Goal: Book appointment/travel/reservation

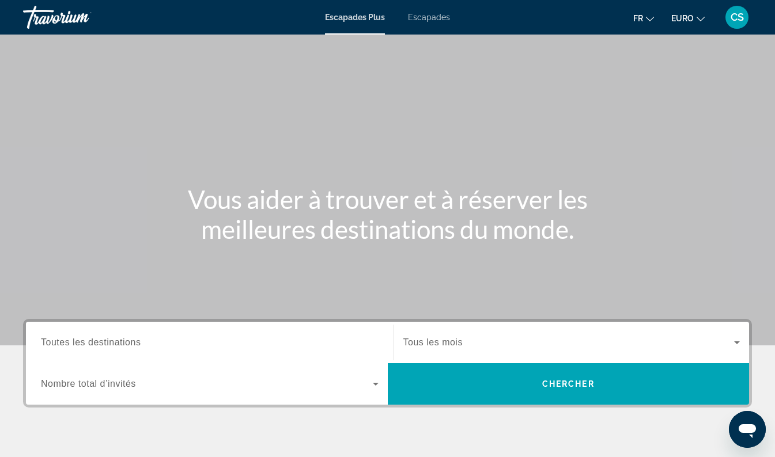
click at [184, 345] on input "Destination Toutes les destinations" at bounding box center [209, 343] width 337 height 14
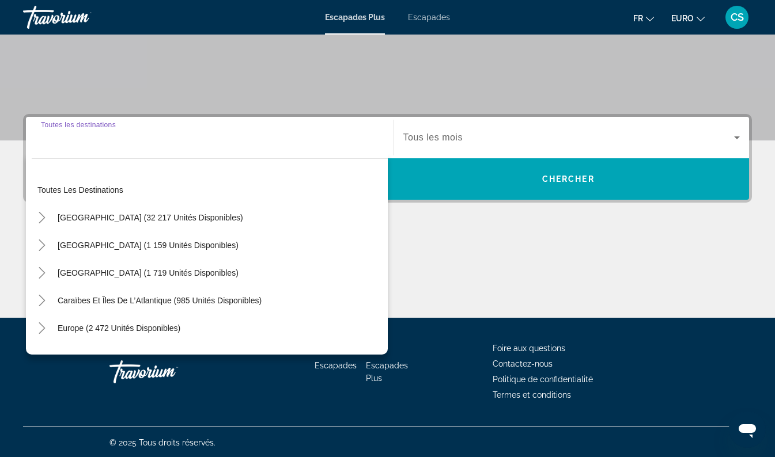
scroll to position [207, 0]
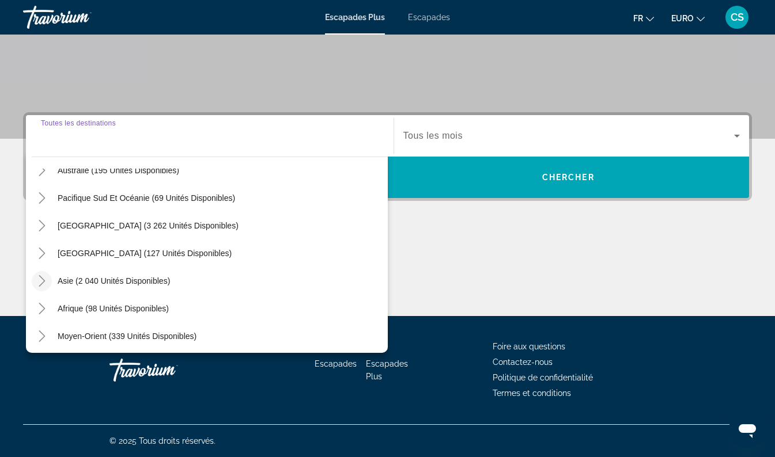
click at [42, 283] on icon "Toggle Asia (2 040 unités disponibles)" at bounding box center [42, 281] width 6 height 12
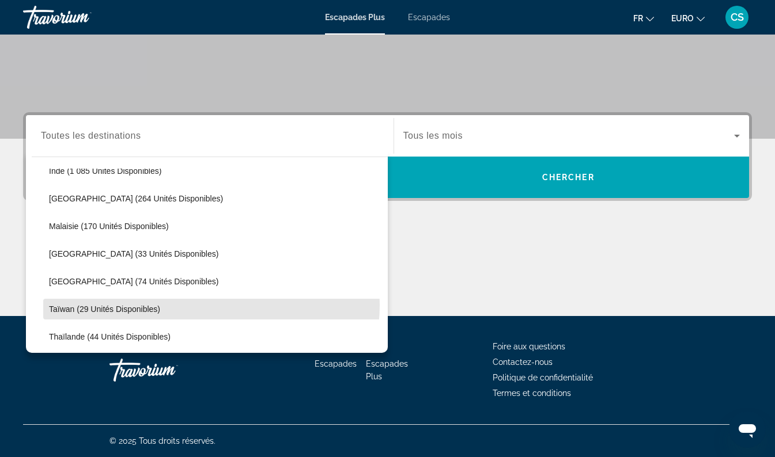
scroll to position [394, 0]
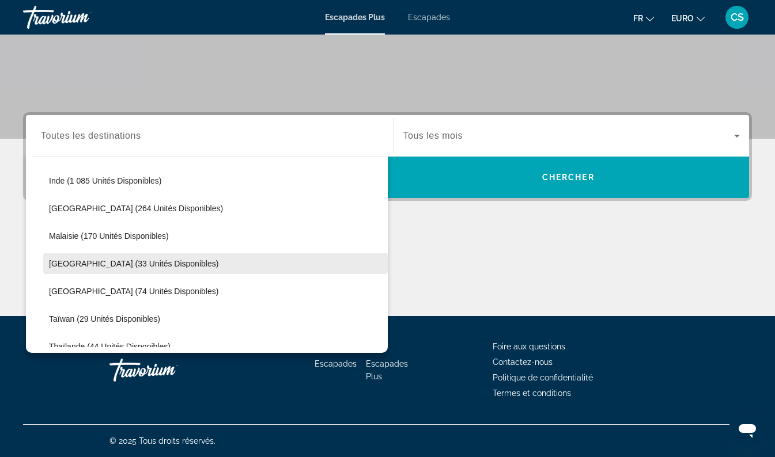
click at [166, 267] on span "[GEOGRAPHIC_DATA] (33 unités disponibles)" at bounding box center [133, 263] width 169 height 9
type input "**********"
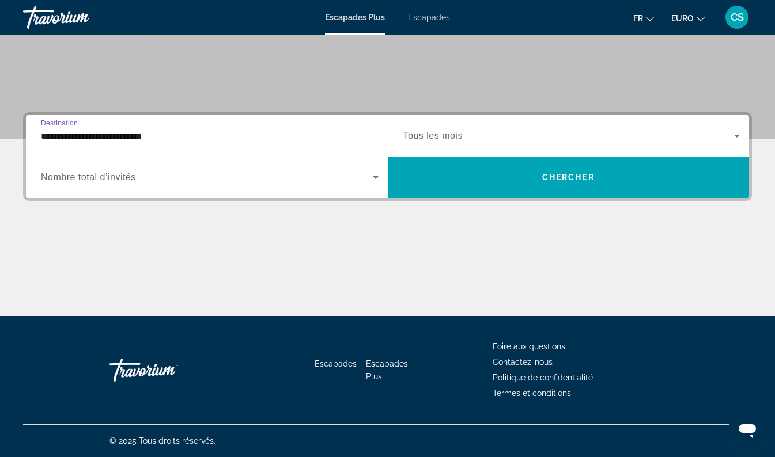
click at [432, 134] on span "Tous les mois" at bounding box center [432, 136] width 59 height 10
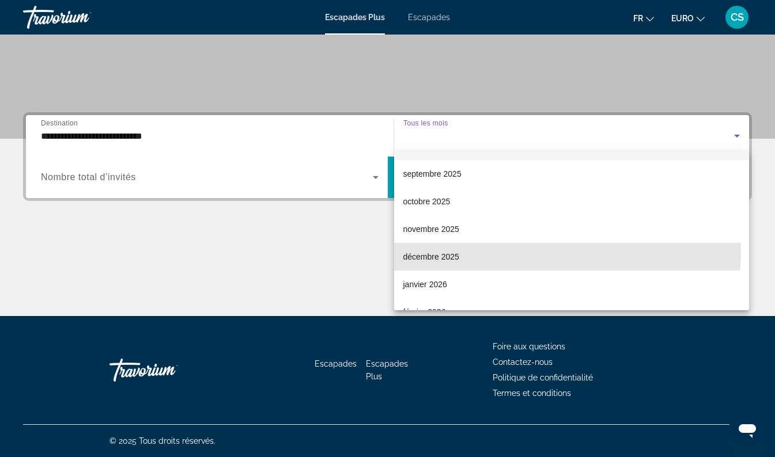
scroll to position [32, 0]
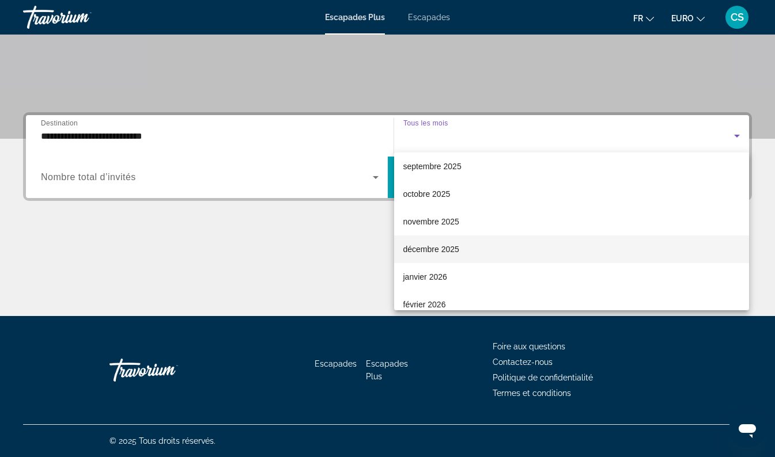
click at [497, 246] on mat-option "décembre 2025" at bounding box center [571, 250] width 355 height 28
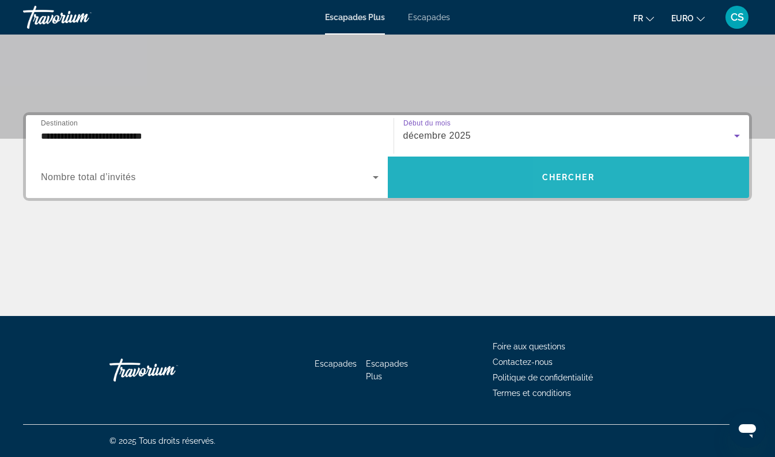
click at [617, 181] on span "Widget de recherche" at bounding box center [569, 178] width 362 height 28
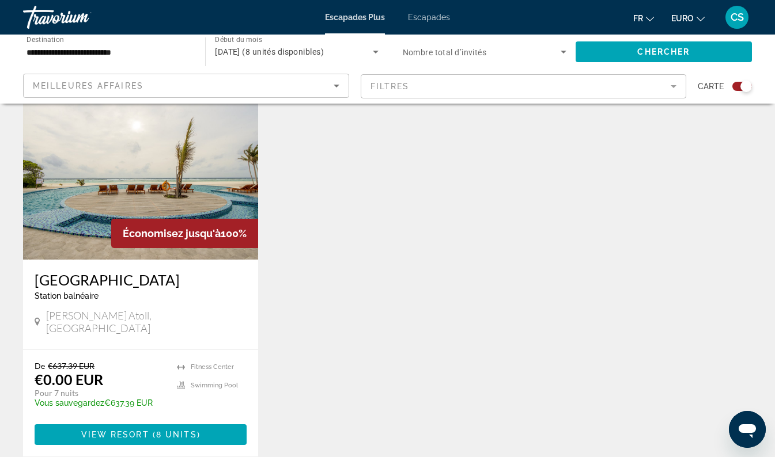
scroll to position [427, 0]
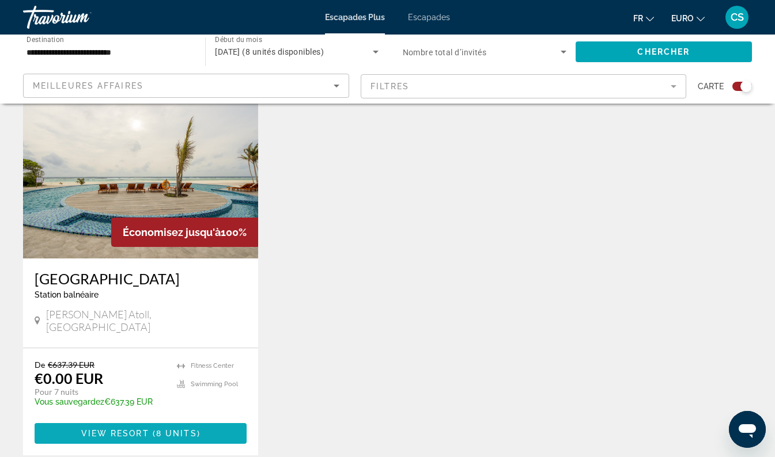
click at [171, 427] on span "Contenu principal" at bounding box center [141, 434] width 212 height 28
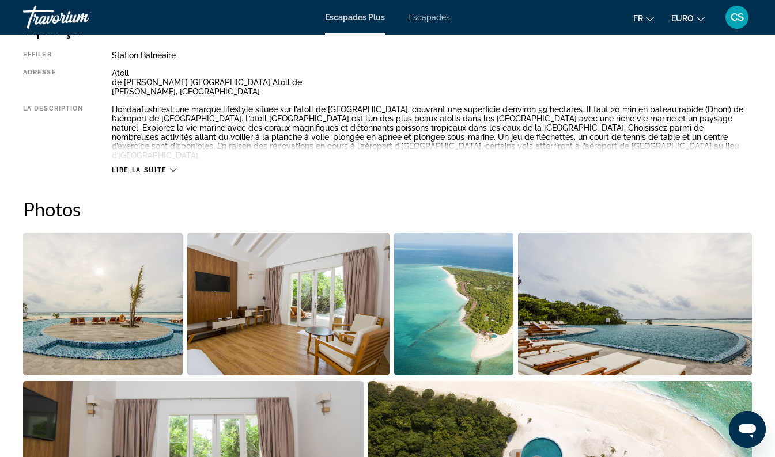
scroll to position [625, 0]
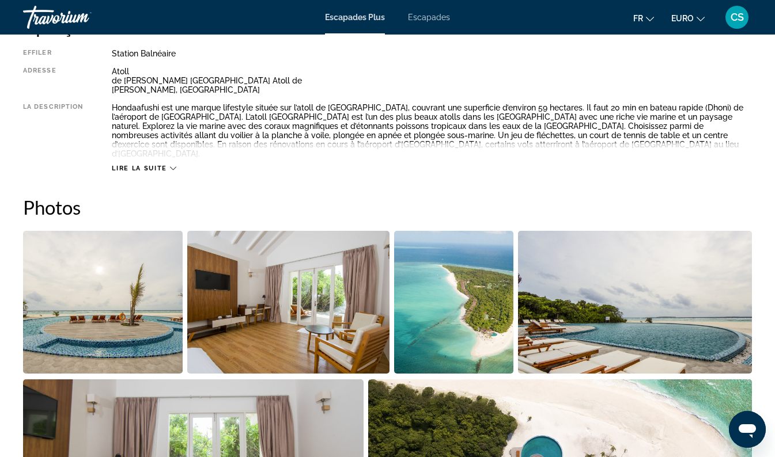
click at [157, 165] on span "Lire la suite" at bounding box center [139, 168] width 55 height 7
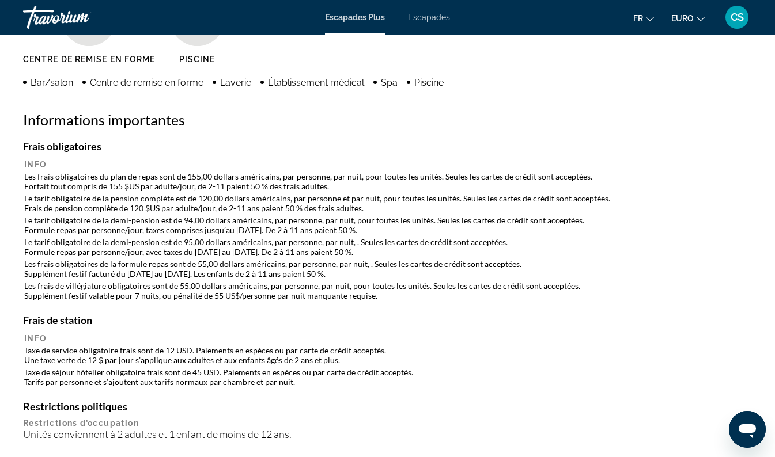
scroll to position [1220, 0]
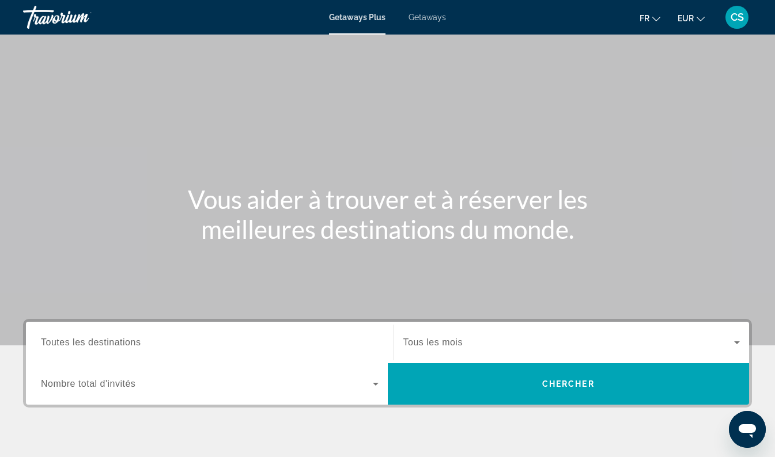
click at [207, 337] on input "Destination Toutes les destinations" at bounding box center [209, 343] width 337 height 14
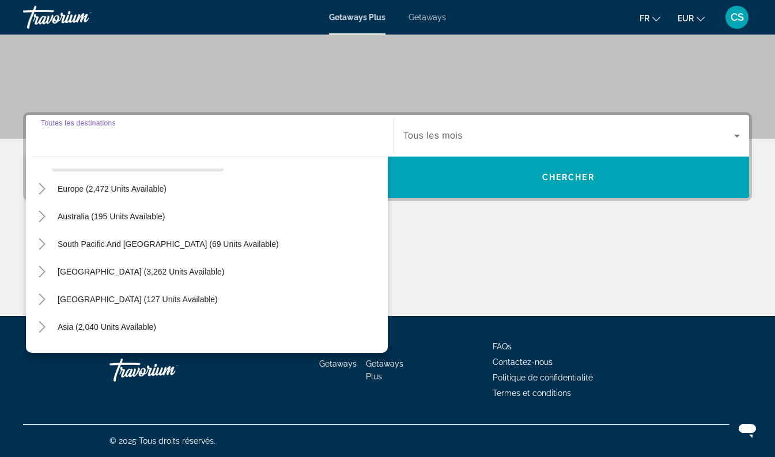
scroll to position [144, 0]
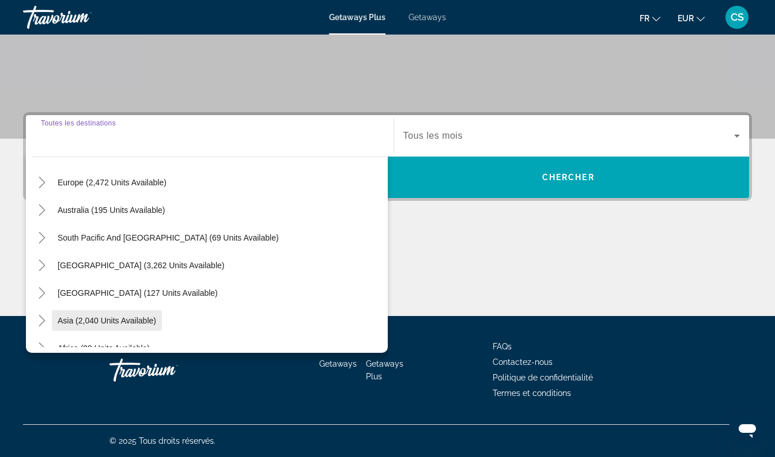
click at [91, 318] on span "Asia (2,040 units available)" at bounding box center [107, 320] width 98 height 9
type input "**********"
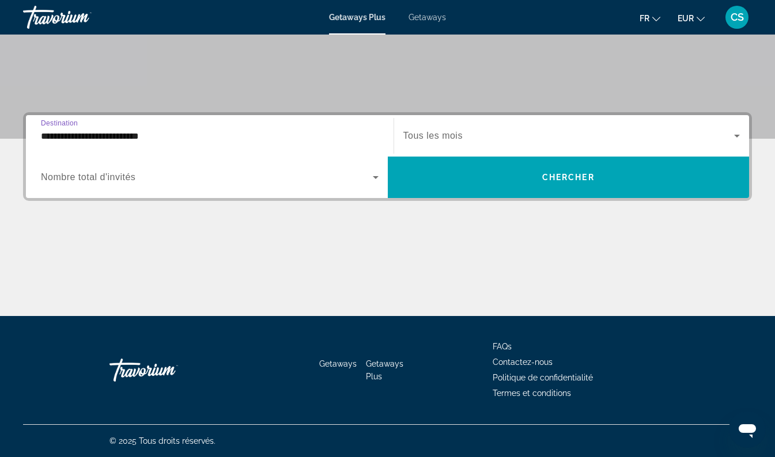
click at [464, 134] on span "Search widget" at bounding box center [568, 136] width 331 height 14
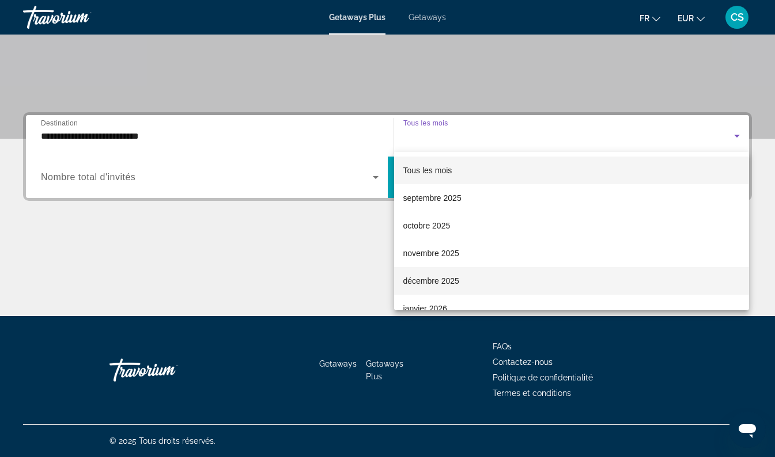
click at [431, 290] on mat-option "décembre 2025" at bounding box center [571, 281] width 355 height 28
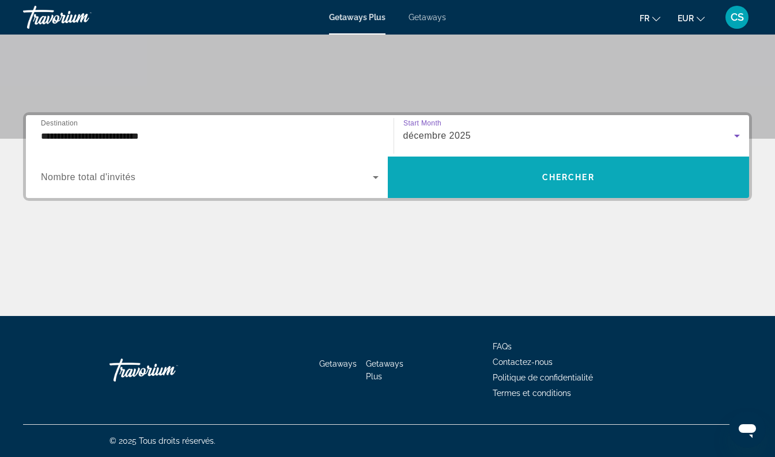
click at [507, 174] on span "Search widget" at bounding box center [569, 178] width 362 height 28
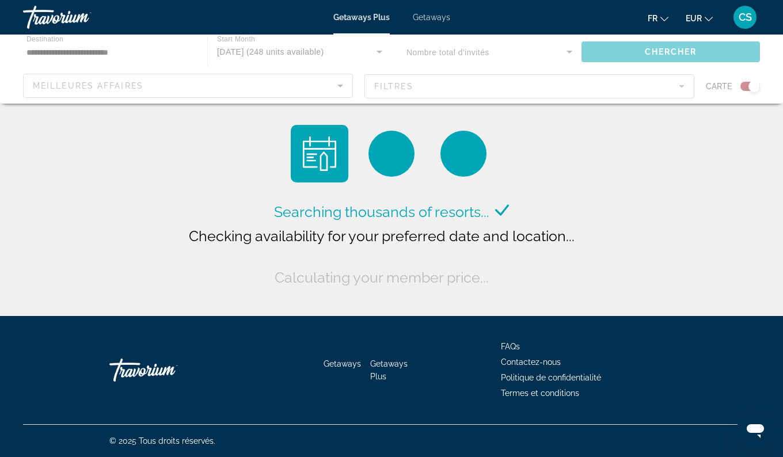
click at [500, 56] on div "Main content" at bounding box center [391, 69] width 783 height 69
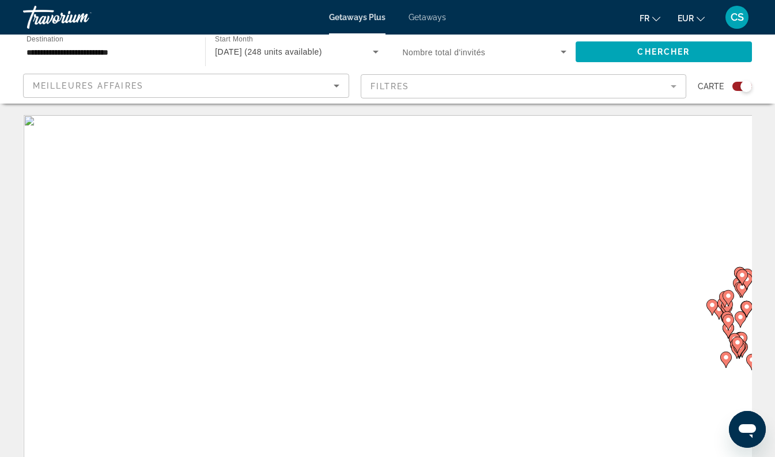
click at [502, 54] on span "Search widget" at bounding box center [482, 52] width 158 height 14
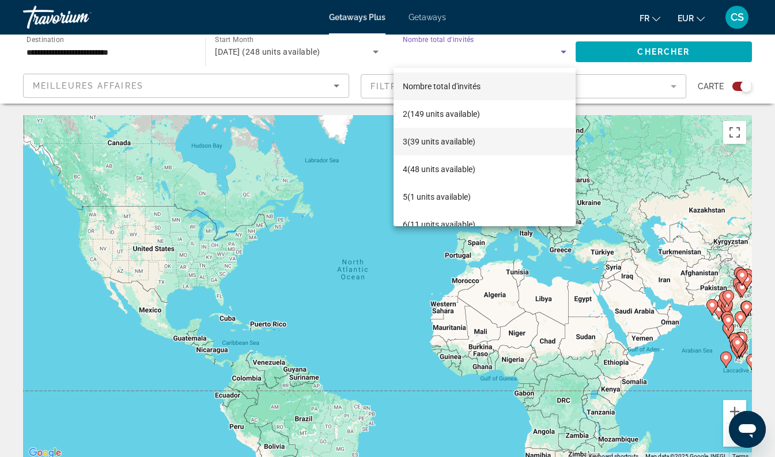
click at [462, 146] on span "3 (39 units available)" at bounding box center [439, 142] width 73 height 14
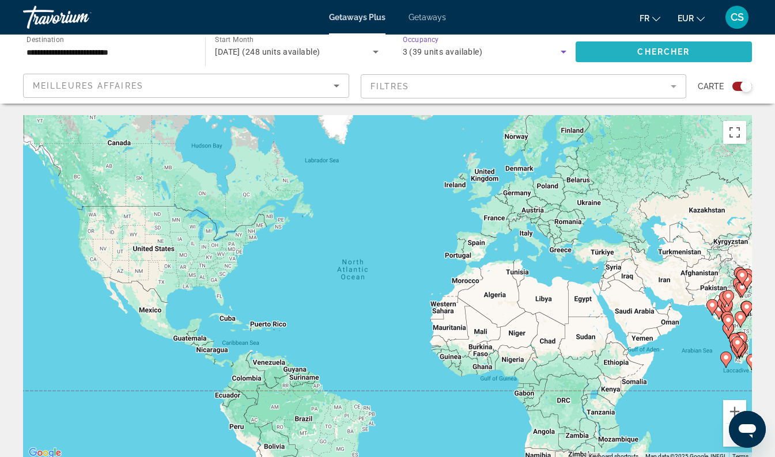
click at [659, 61] on span "Search widget" at bounding box center [663, 52] width 176 height 28
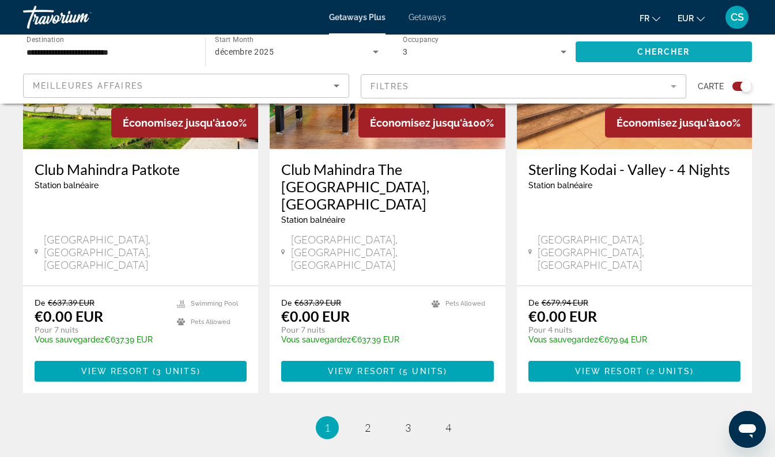
scroll to position [1807, 0]
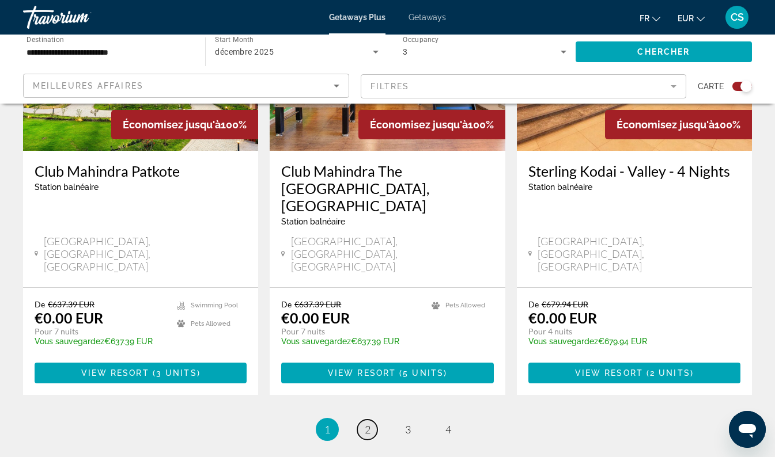
click at [369, 420] on link "page 2" at bounding box center [367, 430] width 20 height 20
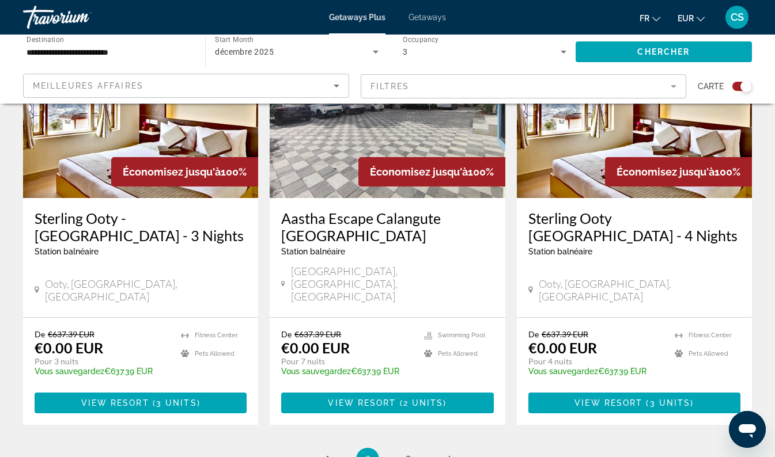
scroll to position [1815, 0]
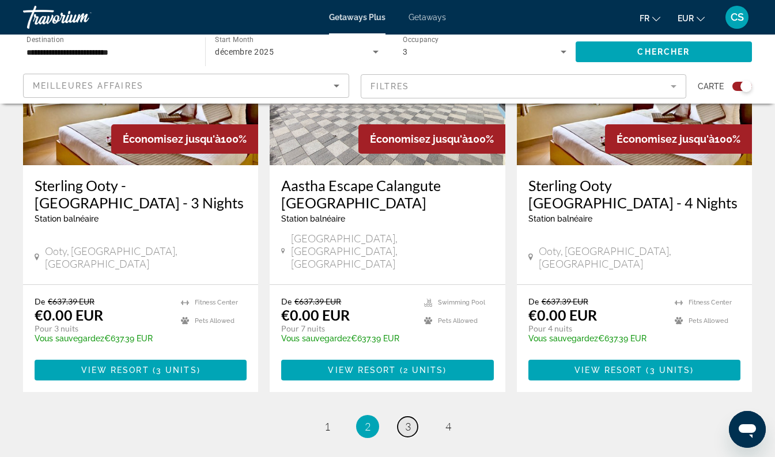
click at [409, 420] on span "3" at bounding box center [408, 426] width 6 height 13
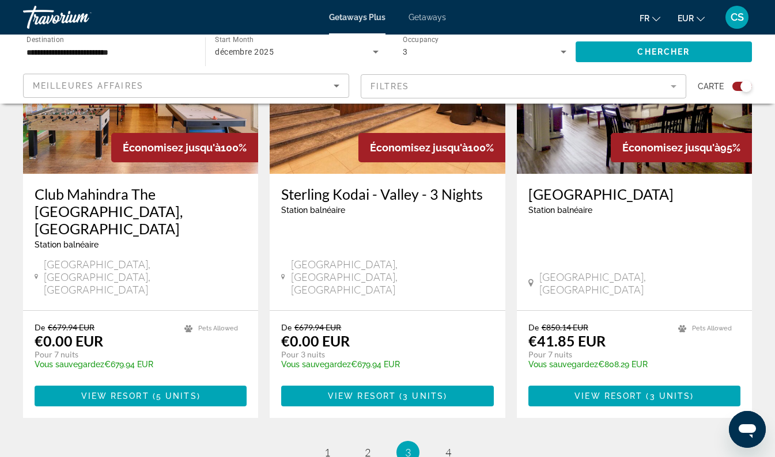
scroll to position [1798, 0]
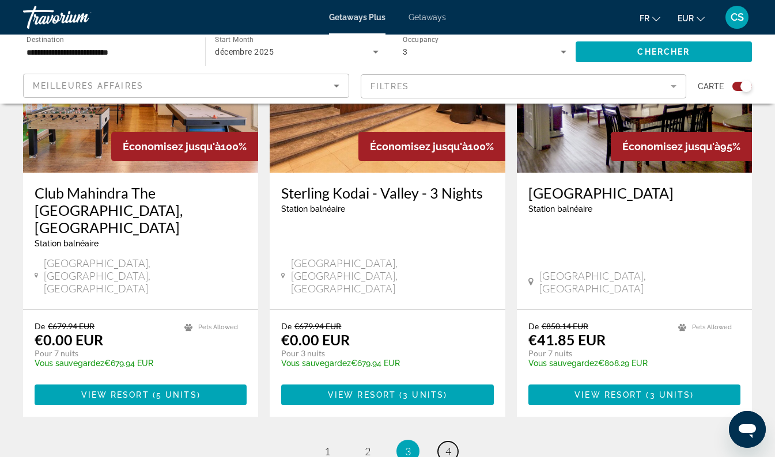
click at [449, 445] on span "4" at bounding box center [448, 451] width 6 height 13
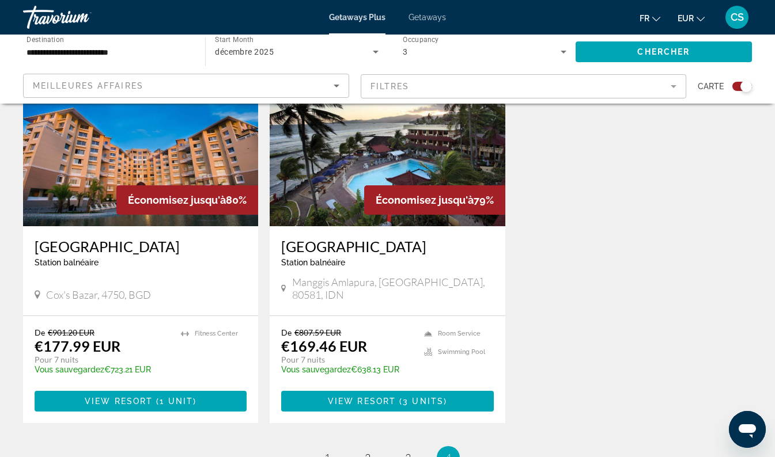
scroll to position [895, 0]
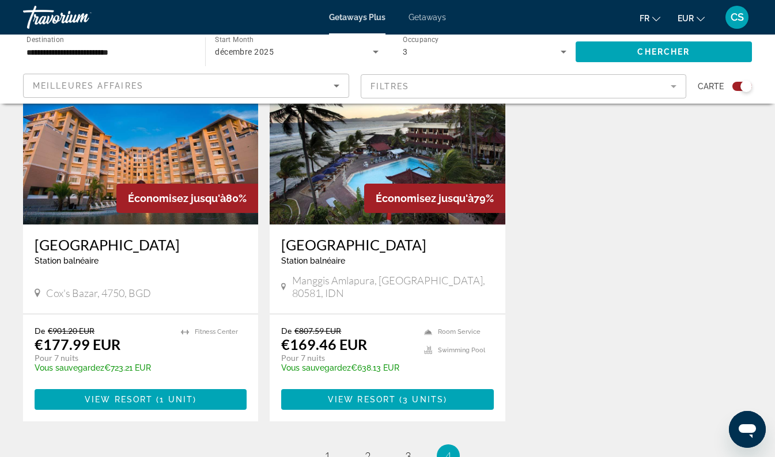
click at [397, 236] on h3 "Bali Palms Resort II" at bounding box center [387, 244] width 212 height 17
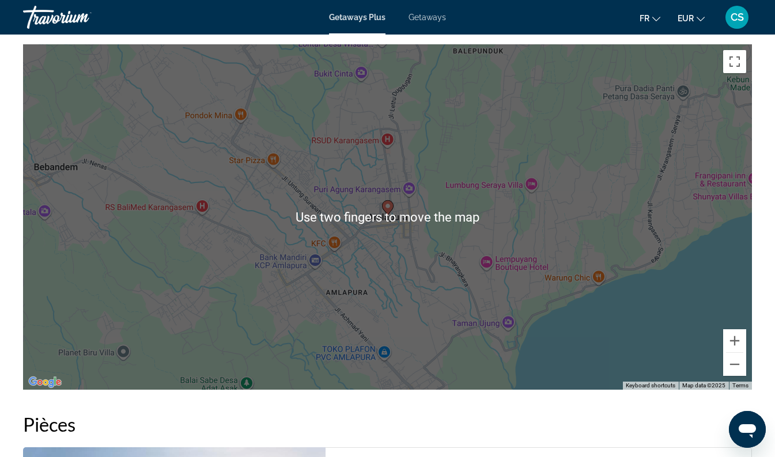
scroll to position [1720, 0]
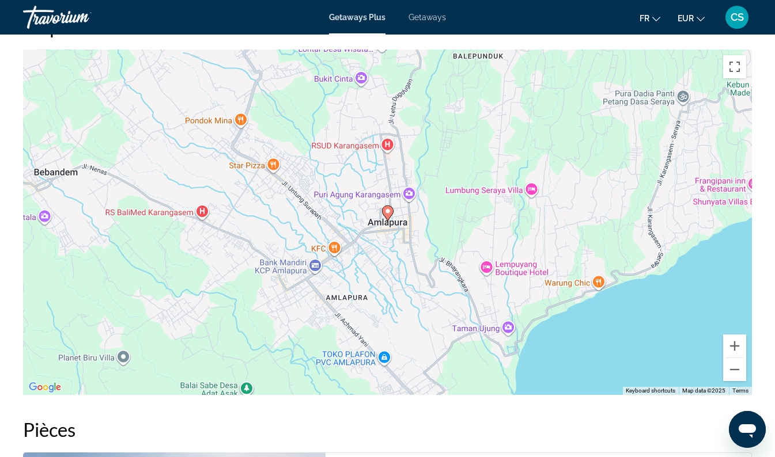
click at [746, 367] on div "To activate drag with keyboard, press Alt + Enter. Once in keyboard drag state,…" at bounding box center [387, 223] width 729 height 346
click at [735, 360] on button "Zoom out" at bounding box center [734, 369] width 23 height 23
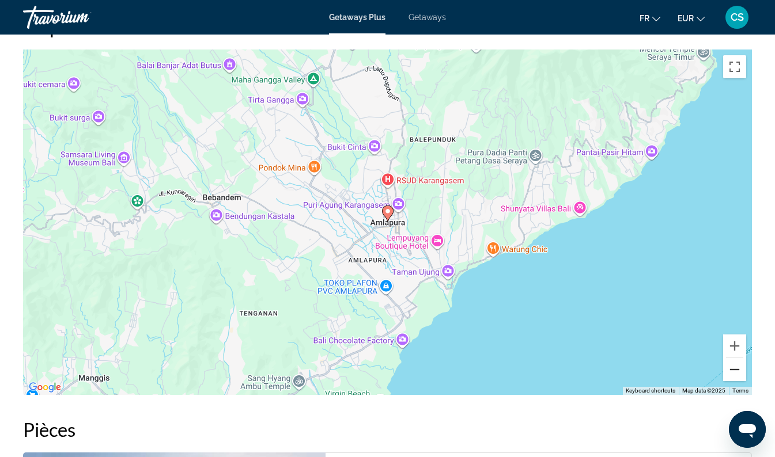
click at [737, 361] on button "Zoom out" at bounding box center [734, 369] width 23 height 23
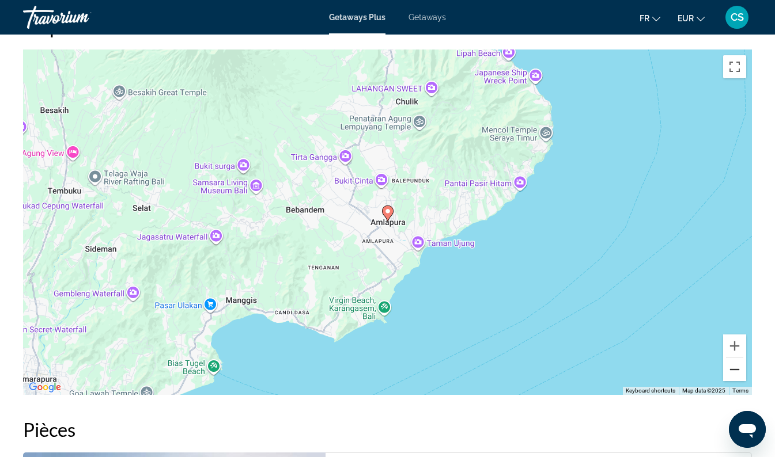
click at [736, 366] on button "Zoom out" at bounding box center [734, 369] width 23 height 23
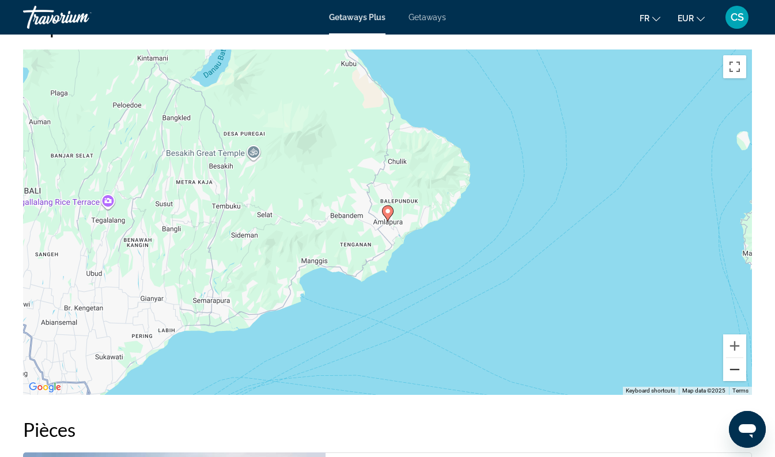
click at [739, 363] on button "Zoom out" at bounding box center [734, 369] width 23 height 23
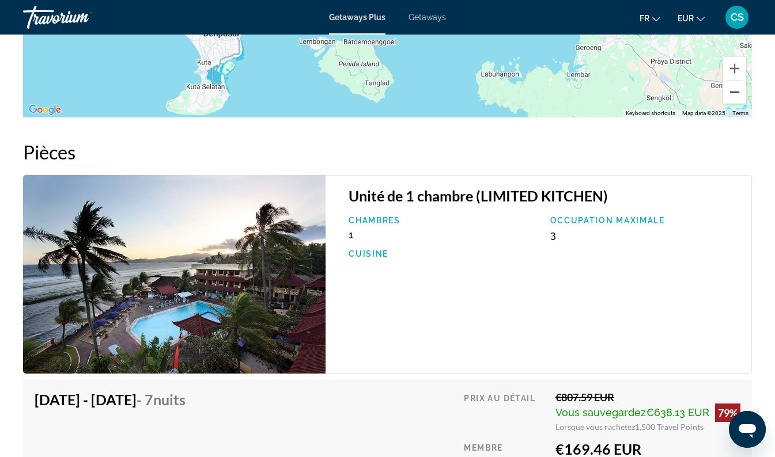
scroll to position [1996, 0]
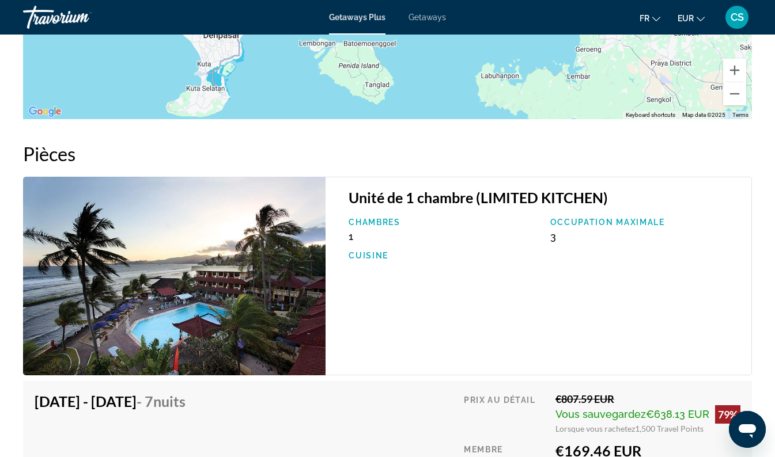
click at [415, 16] on span "Getaways" at bounding box center [426, 17] width 37 height 9
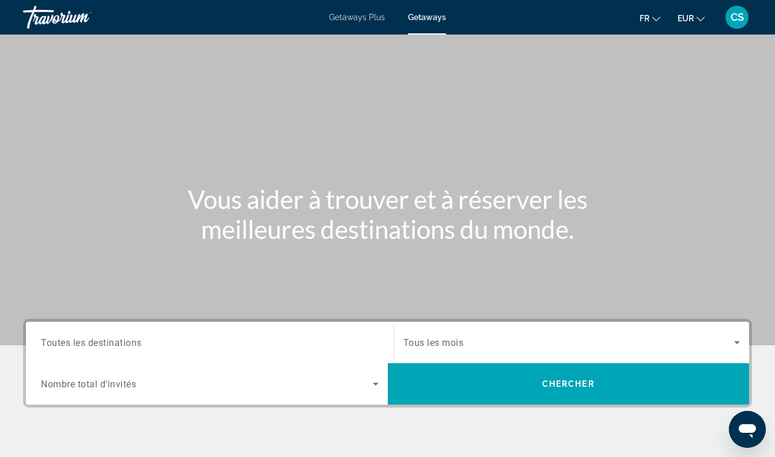
click at [237, 343] on input "Destination Toutes les destinations" at bounding box center [209, 343] width 337 height 14
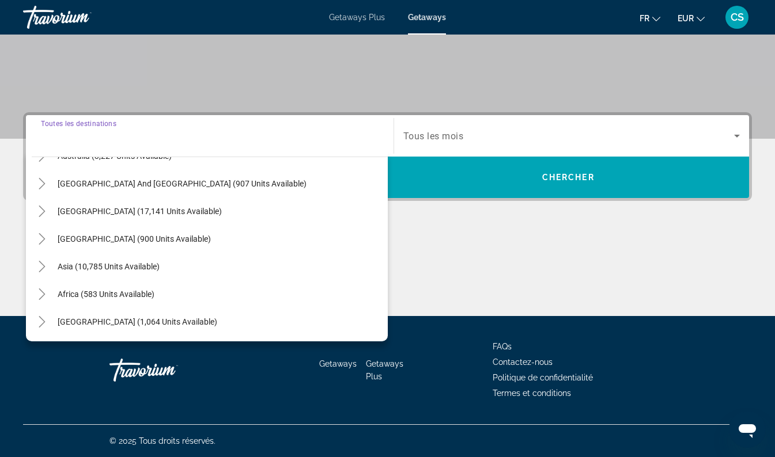
scroll to position [187, 0]
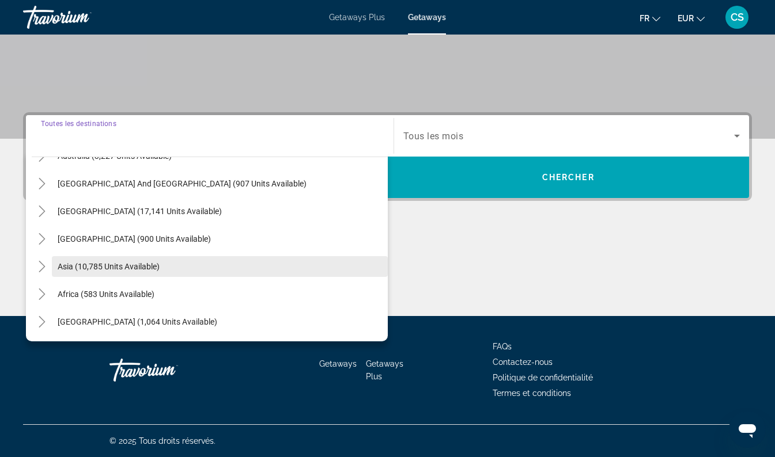
click at [60, 273] on span "Search widget" at bounding box center [220, 267] width 336 height 28
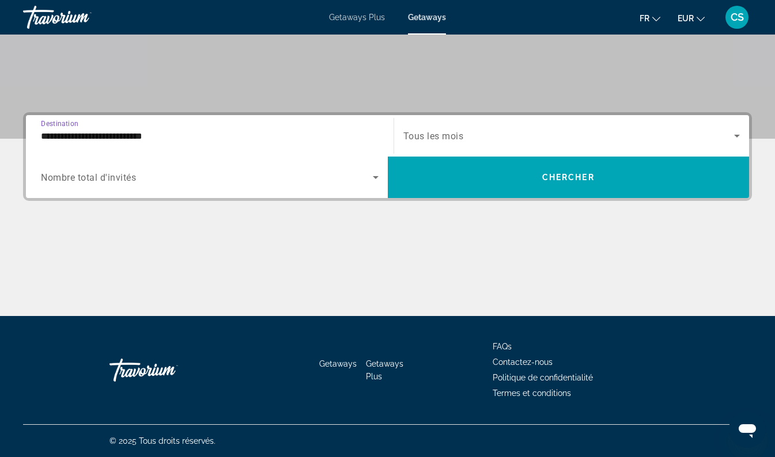
click at [165, 134] on input "**********" at bounding box center [209, 137] width 337 height 14
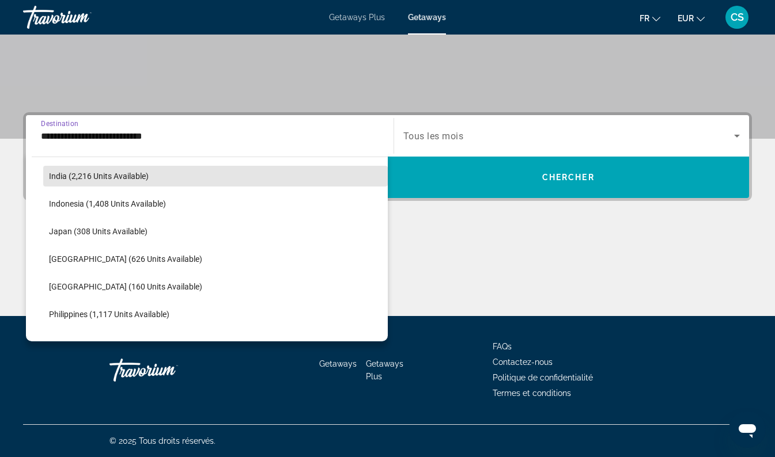
scroll to position [388, 0]
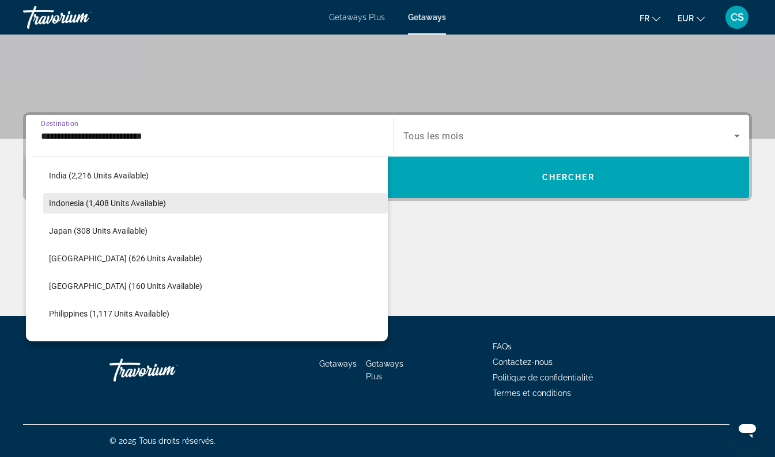
click at [216, 207] on span "Search widget" at bounding box center [215, 203] width 344 height 28
type input "**********"
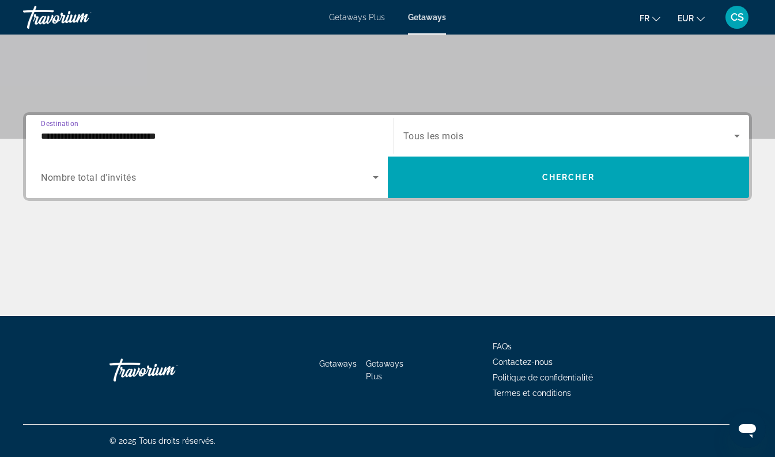
click at [471, 135] on span "Search widget" at bounding box center [568, 136] width 331 height 14
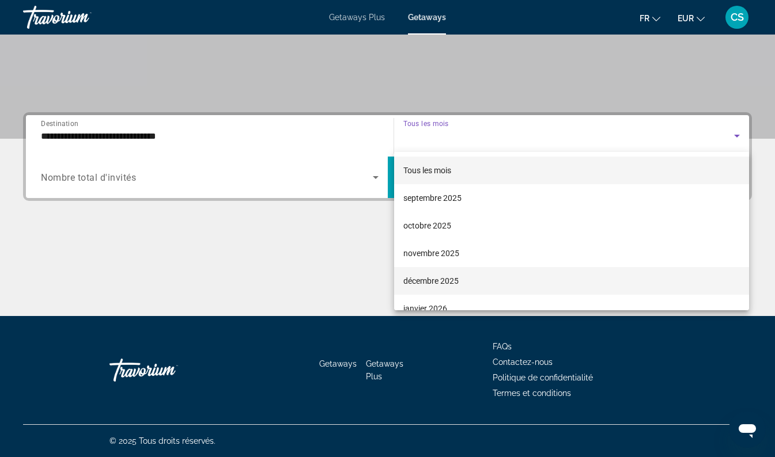
click at [556, 287] on mat-option "décembre 2025" at bounding box center [571, 281] width 355 height 28
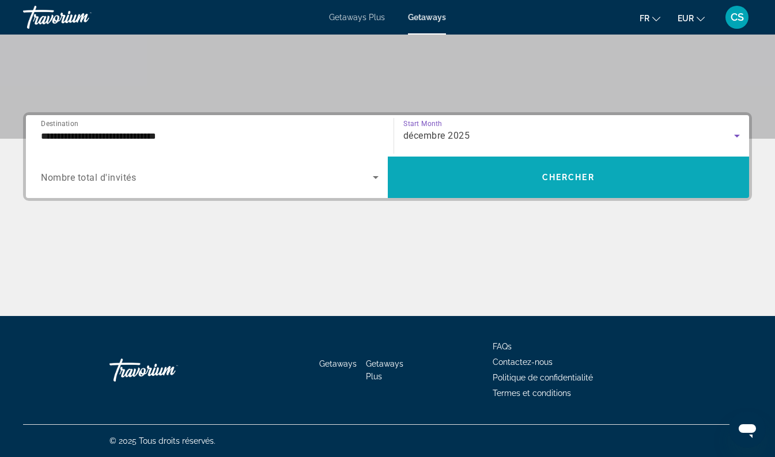
click at [635, 187] on span "Search widget" at bounding box center [569, 178] width 362 height 28
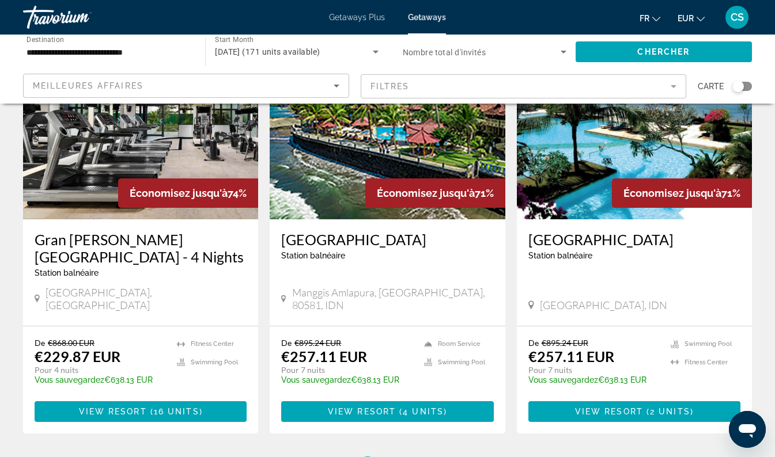
scroll to position [1340, 0]
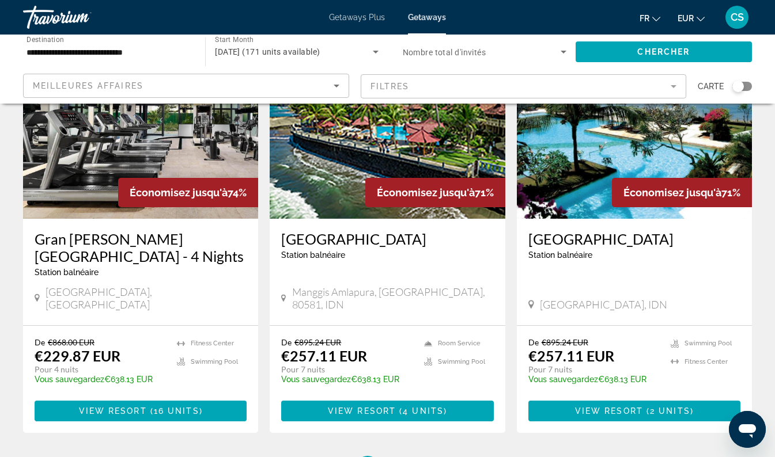
click at [480, 55] on span "Nombre total d'invités" at bounding box center [445, 52] width 84 height 9
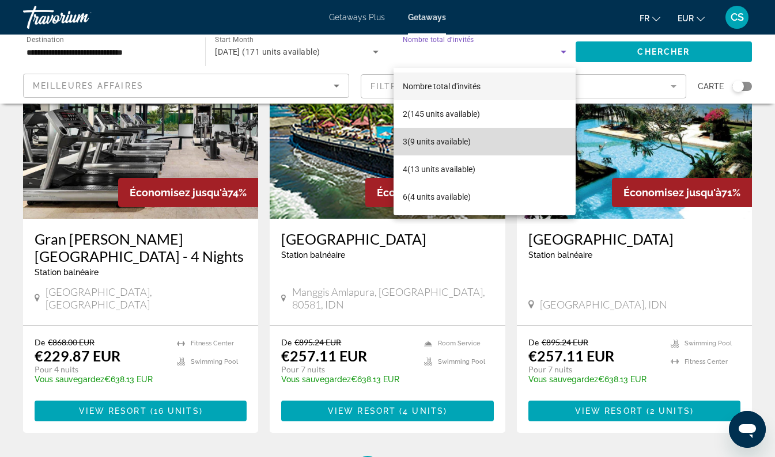
click at [462, 144] on span "3 (9 units available)" at bounding box center [437, 142] width 68 height 14
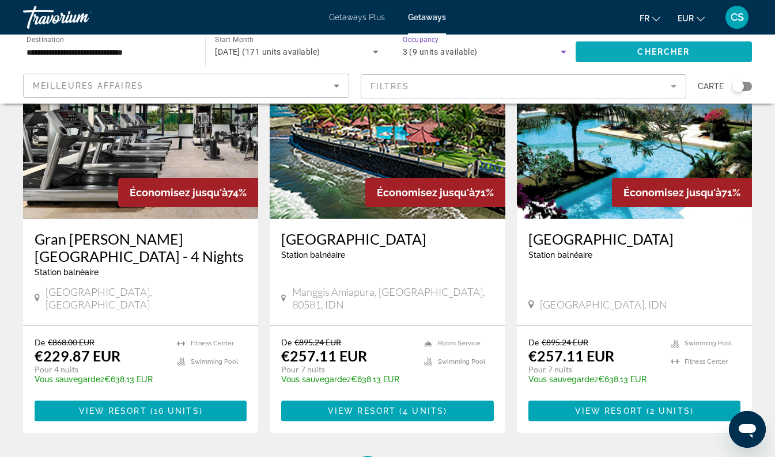
click at [699, 51] on span "Search widget" at bounding box center [663, 52] width 176 height 28
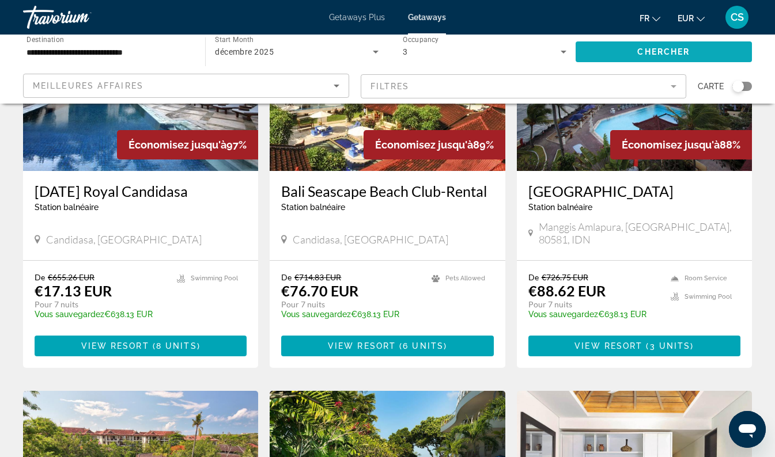
scroll to position [184, 0]
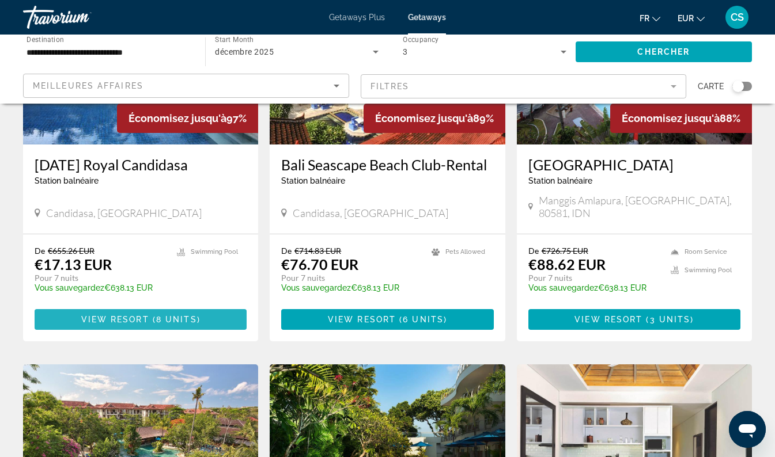
click at [168, 315] on span "8 units" at bounding box center [176, 319] width 41 height 9
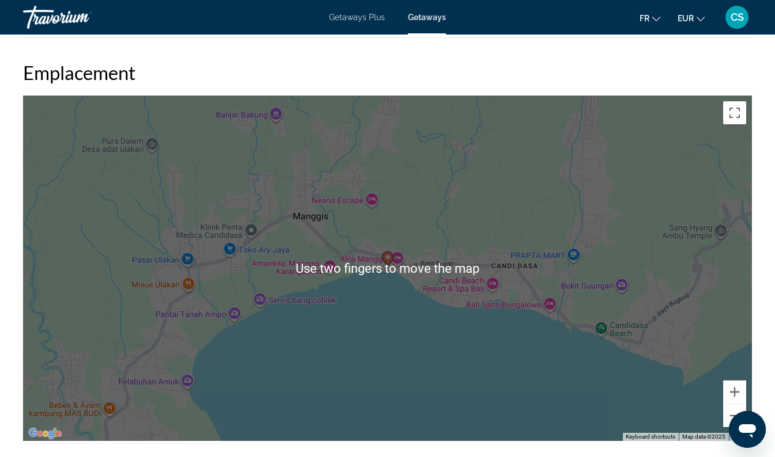
scroll to position [1751, 0]
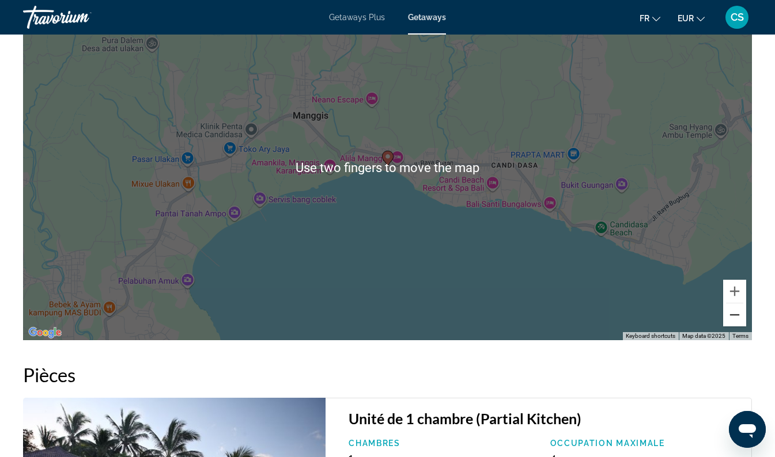
click at [733, 317] on button "Zoom out" at bounding box center [734, 314] width 23 height 23
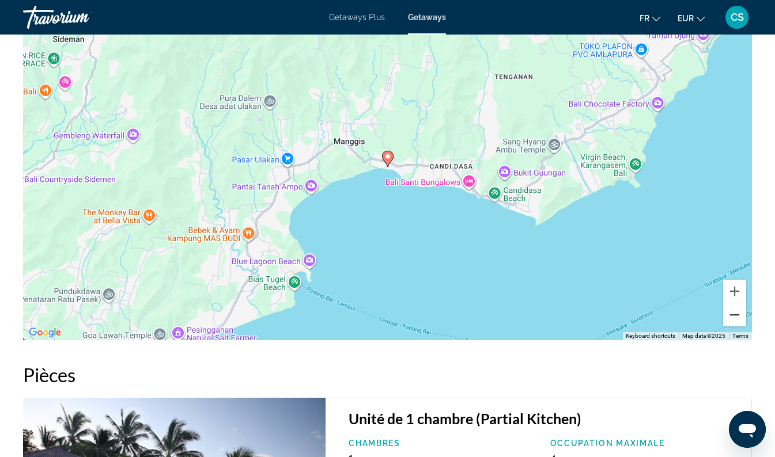
click at [736, 318] on button "Zoom out" at bounding box center [734, 314] width 23 height 23
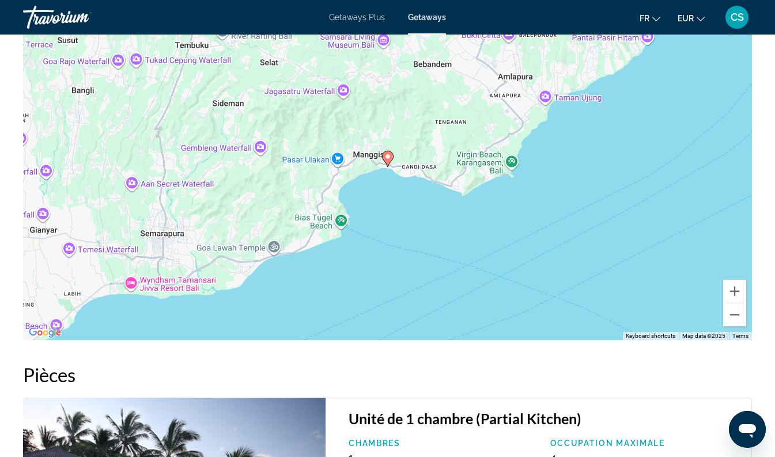
click at [739, 328] on div "To activate drag with keyboard, press Alt + Enter. Once in keyboard drag state,…" at bounding box center [387, 168] width 729 height 346
click at [741, 314] on button "Zoom out" at bounding box center [734, 314] width 23 height 23
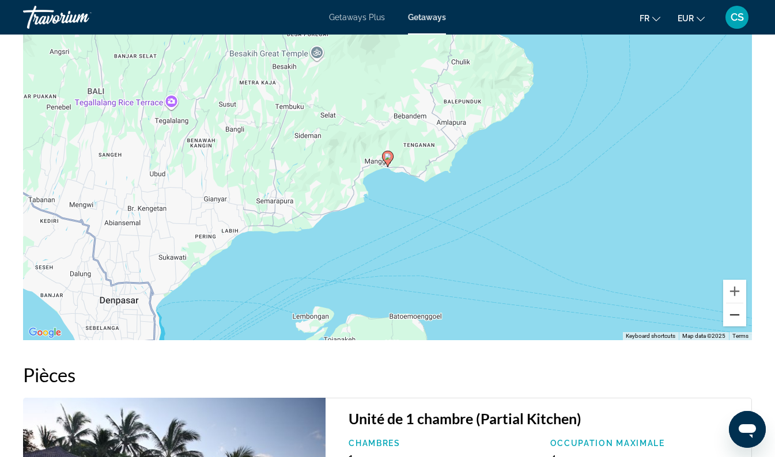
click at [734, 321] on button "Zoom out" at bounding box center [734, 314] width 23 height 23
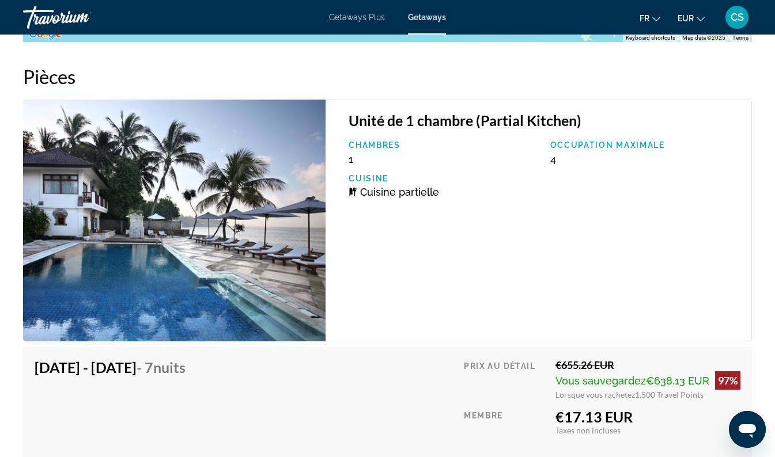
scroll to position [2016, 0]
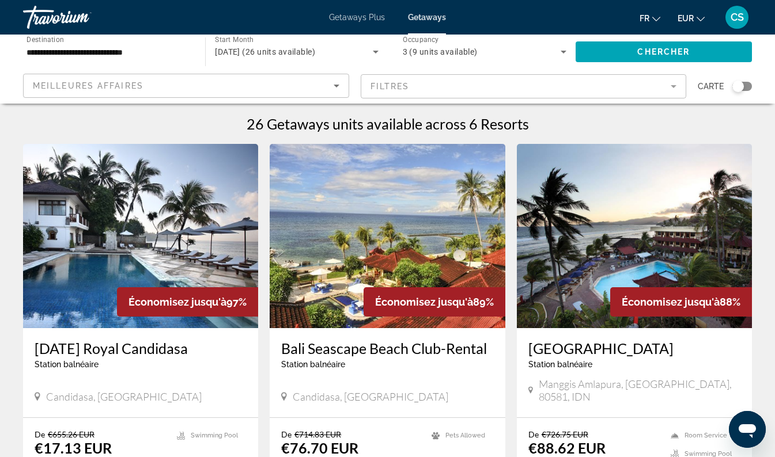
click at [377, 352] on h3 "Bali Seascape Beach Club-Rental" at bounding box center [387, 348] width 212 height 17
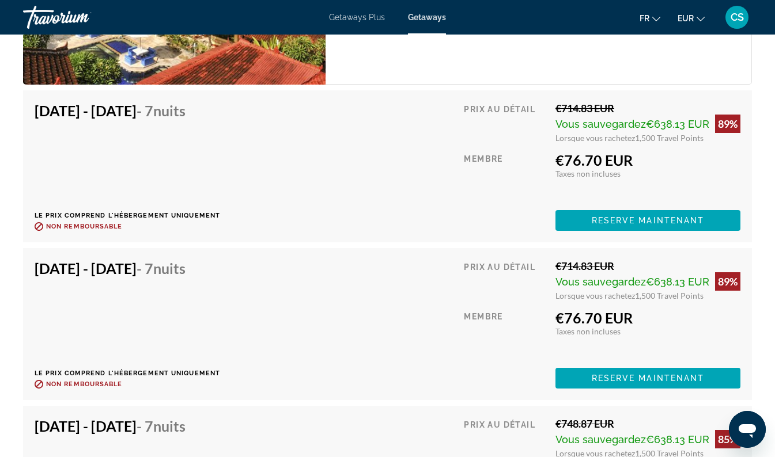
scroll to position [2027, 0]
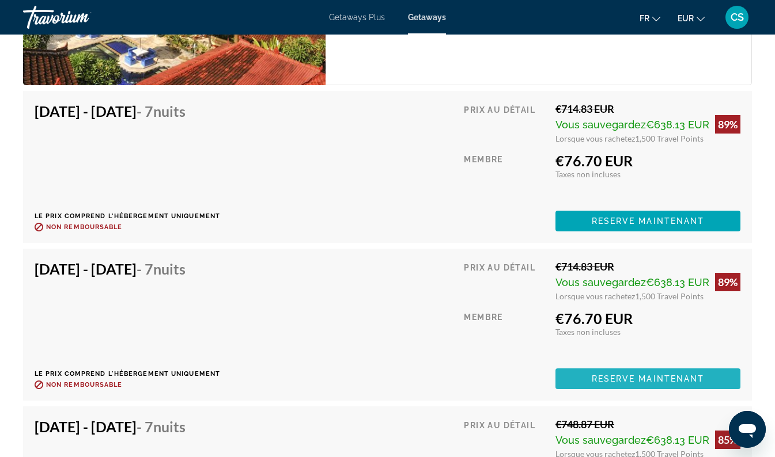
click at [665, 381] on span "Reserve maintenant" at bounding box center [647, 378] width 113 height 9
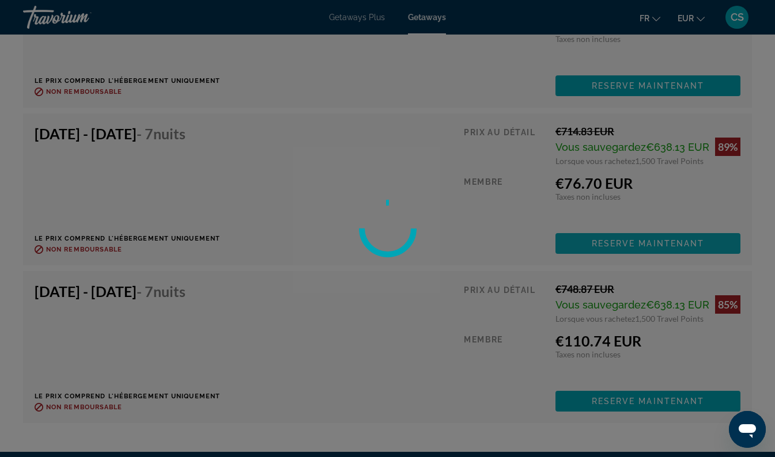
scroll to position [2164, 0]
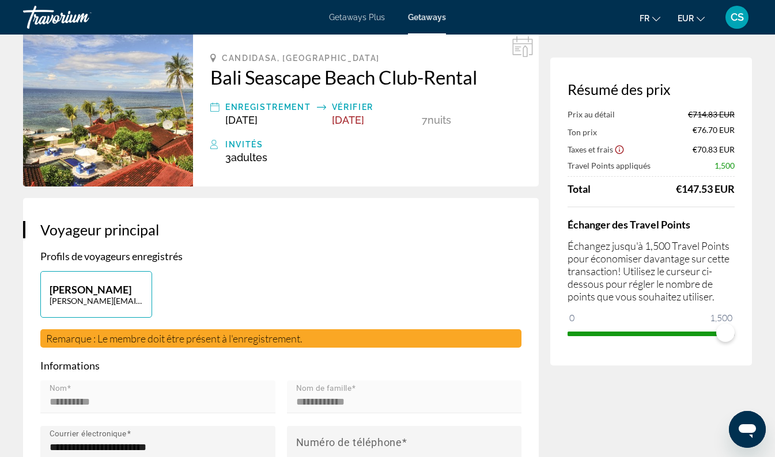
scroll to position [56, 0]
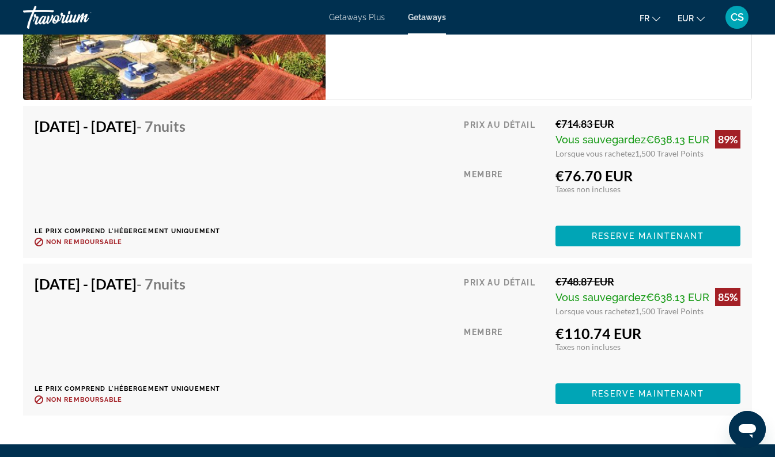
scroll to position [2013, 0]
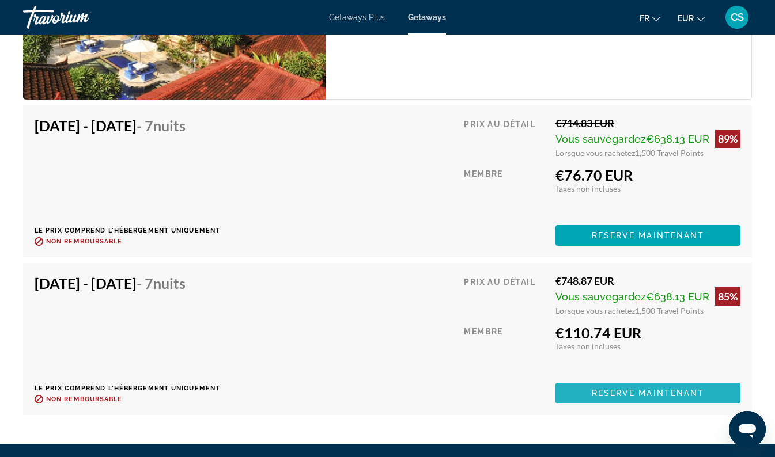
click at [621, 393] on span "Reserve maintenant" at bounding box center [647, 393] width 113 height 9
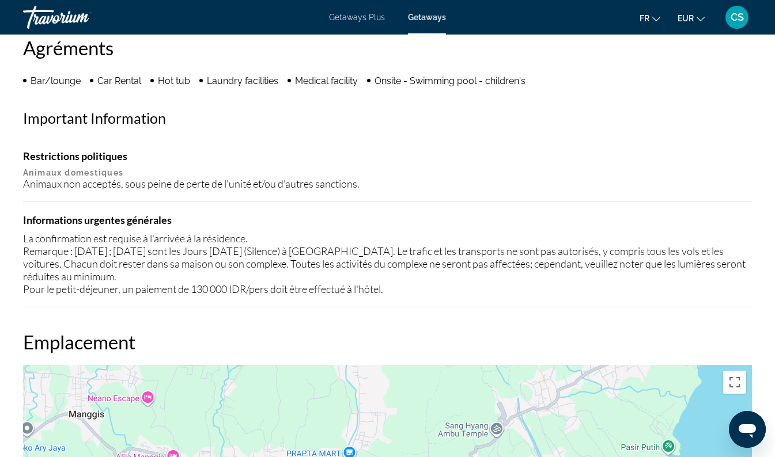
scroll to position [1103, 0]
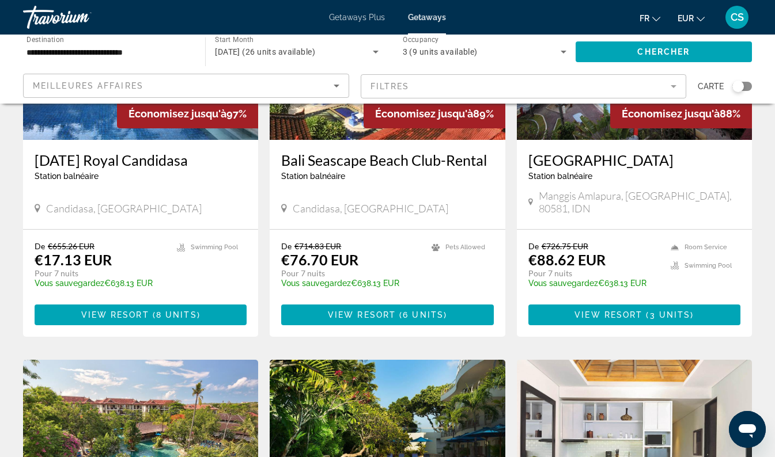
scroll to position [187, 0]
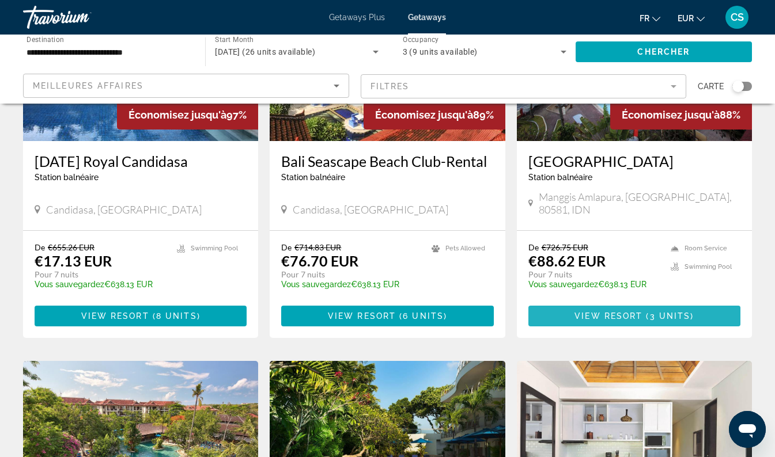
click at [639, 312] on span "View Resort" at bounding box center [608, 316] width 68 height 9
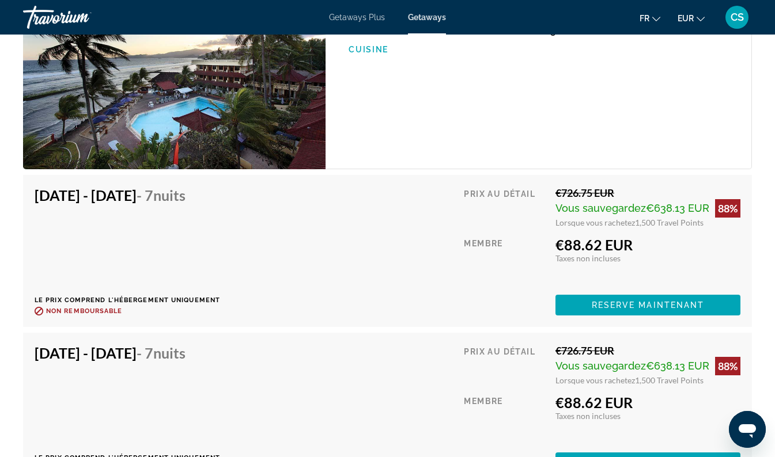
scroll to position [2202, 0]
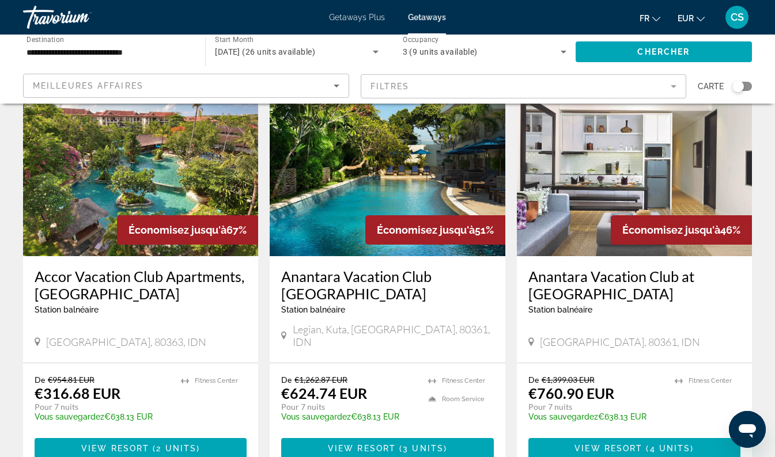
scroll to position [477, 0]
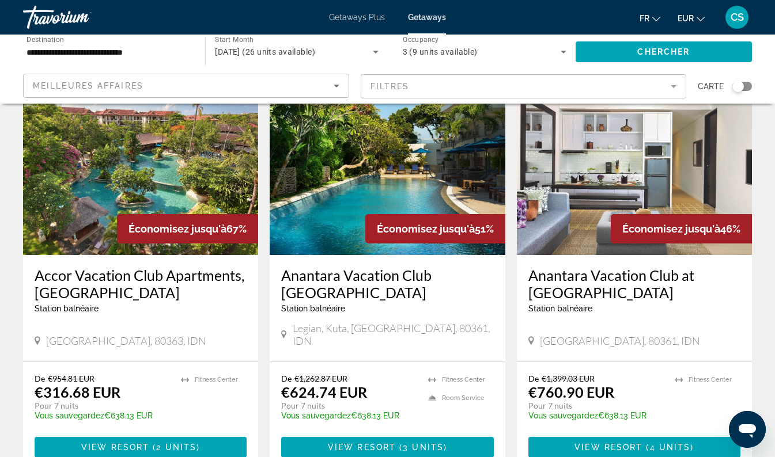
click at [188, 269] on h3 "Accor Vacation Club Apartments, Nusa Dua Bali" at bounding box center [141, 284] width 212 height 35
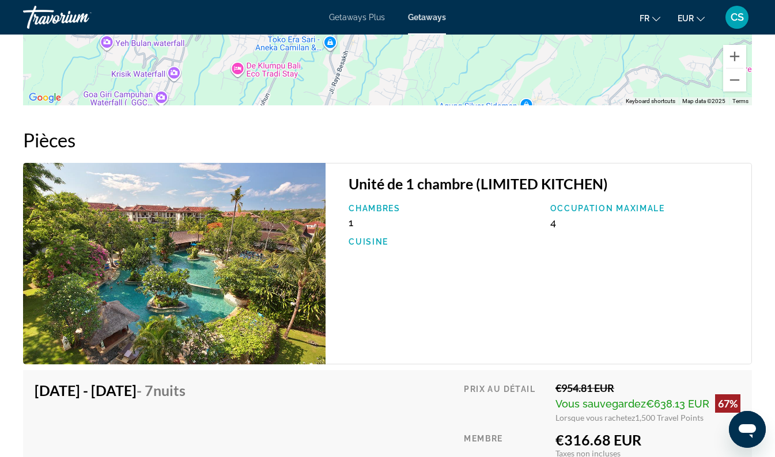
scroll to position [1987, 0]
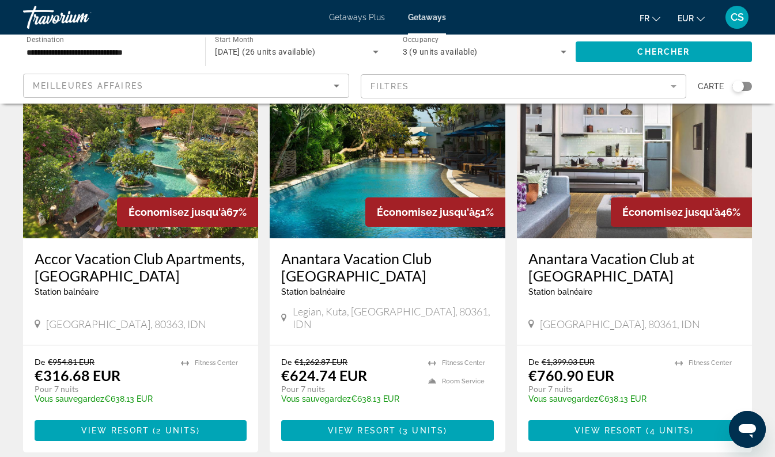
scroll to position [495, 0]
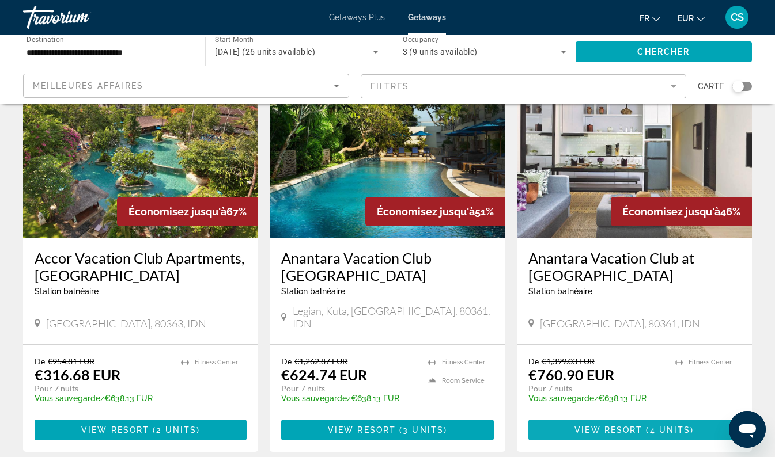
click at [653, 426] on span "4 units" at bounding box center [670, 430] width 41 height 9
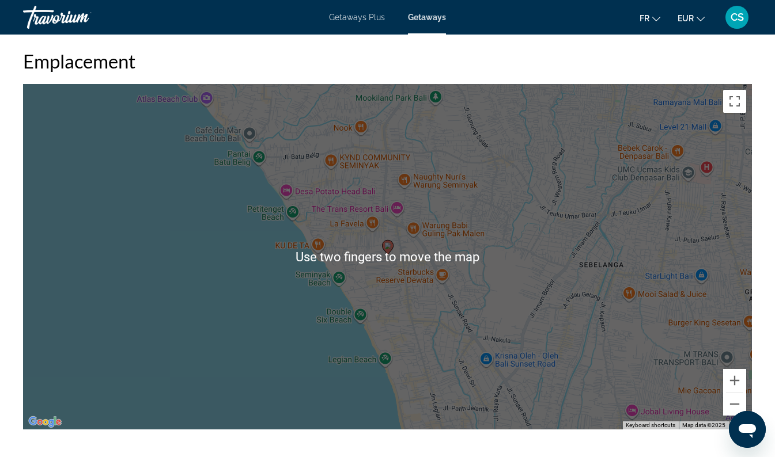
scroll to position [1622, 0]
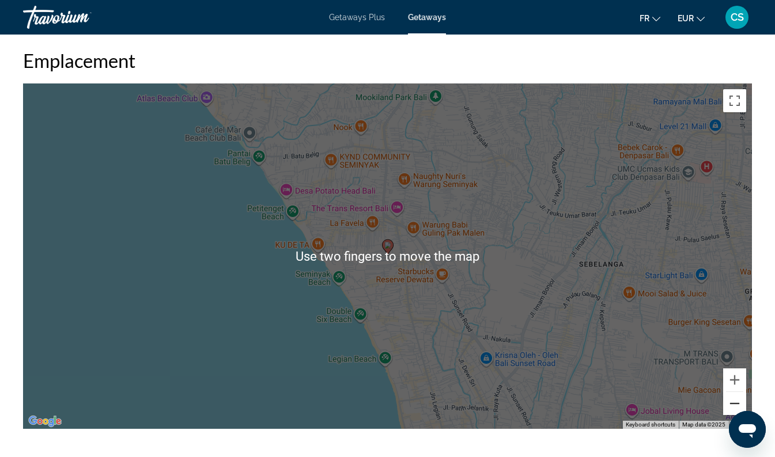
click at [730, 404] on button "Zoom out" at bounding box center [734, 403] width 23 height 23
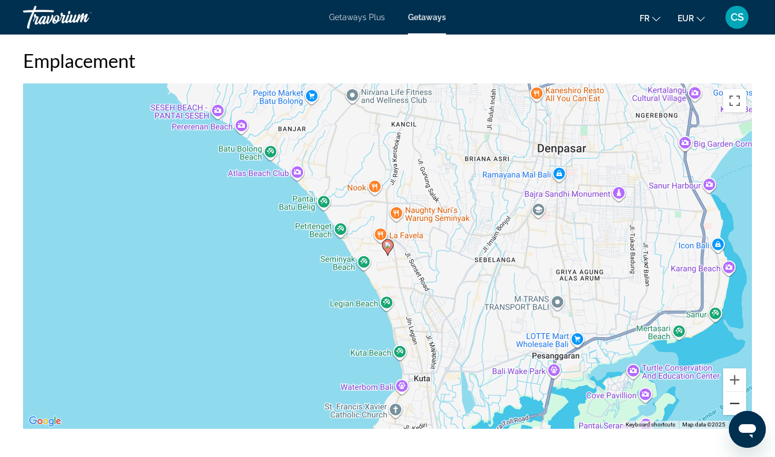
click at [734, 404] on button "Zoom out" at bounding box center [734, 403] width 23 height 23
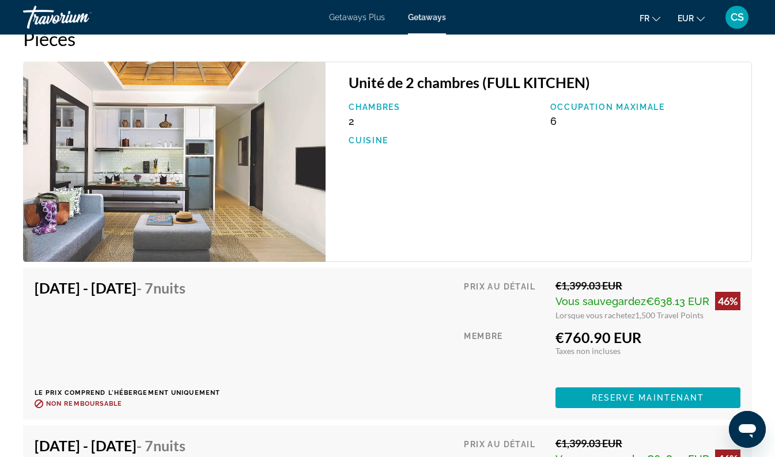
scroll to position [2047, 0]
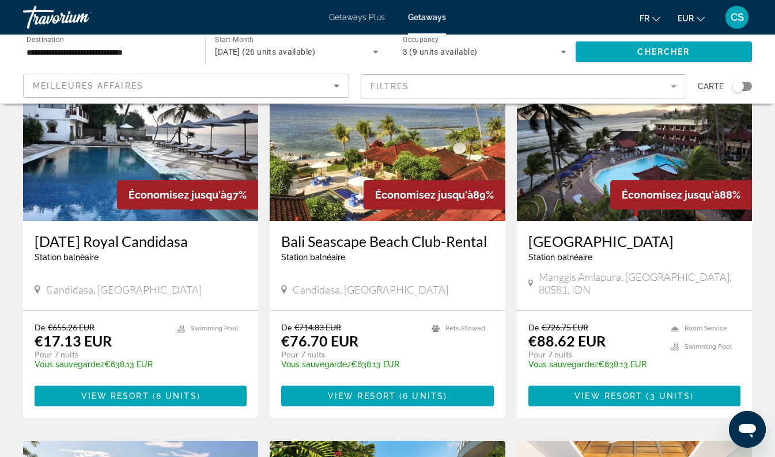
scroll to position [109, 0]
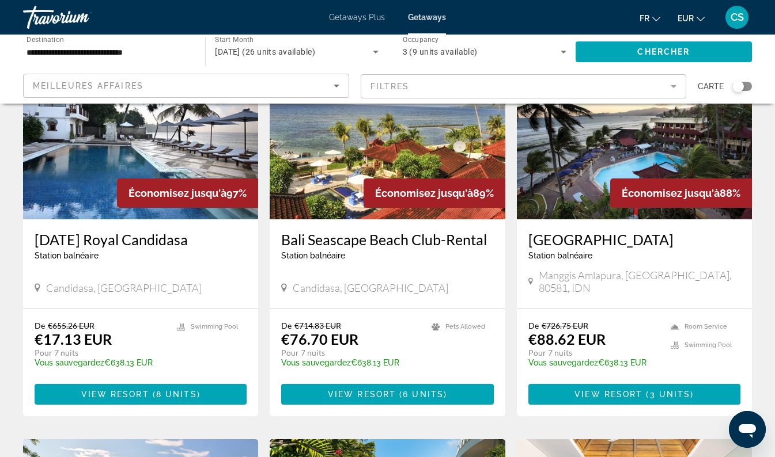
click at [622, 232] on h3 "Bali Palms Resort II" at bounding box center [634, 239] width 212 height 17
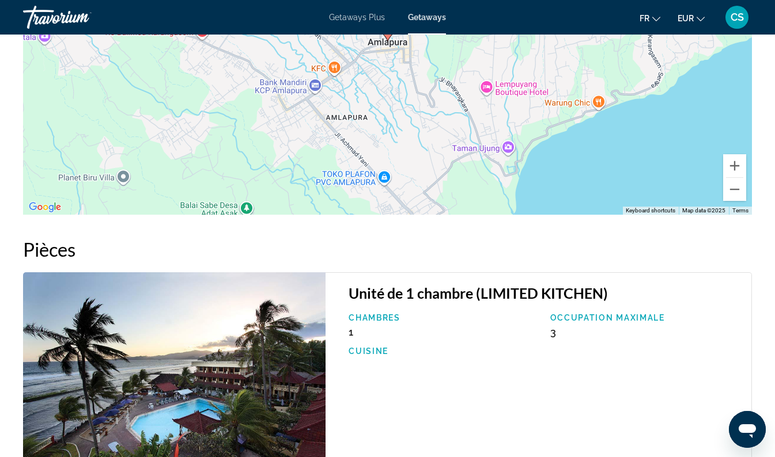
scroll to position [1899, 0]
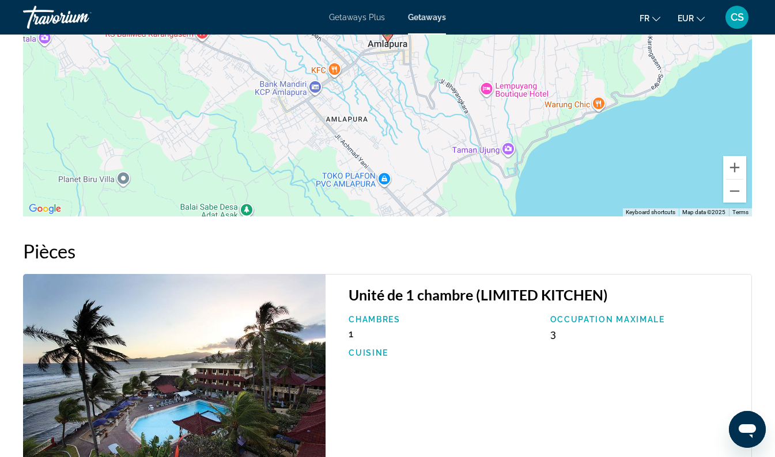
click at [747, 182] on div "To activate drag with keyboard, press Alt + Enter. Once in keyboard drag state,…" at bounding box center [387, 44] width 729 height 346
click at [743, 182] on button "Zoom out" at bounding box center [734, 191] width 23 height 23
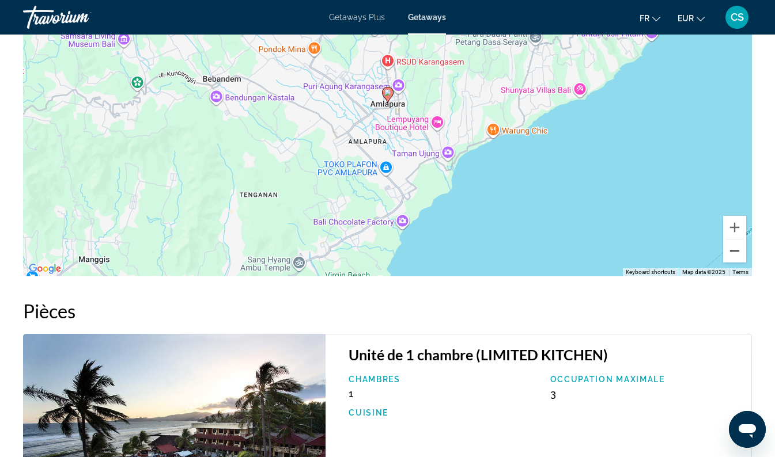
scroll to position [1839, 0]
click at [449, 146] on div "To activate drag with keyboard, press Alt + Enter. Once in keyboard drag state,…" at bounding box center [387, 103] width 729 height 346
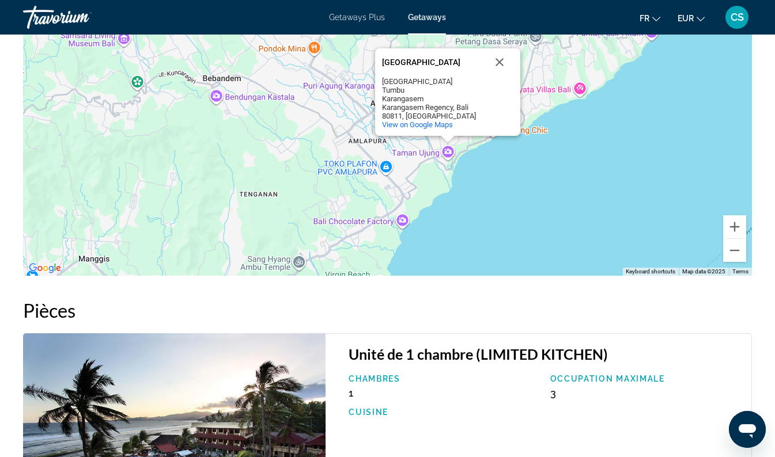
click at [447, 144] on div "To activate drag with keyboard, press Alt + Enter. Once in keyboard drag state,…" at bounding box center [387, 103] width 729 height 346
click at [404, 214] on div "To activate drag with keyboard, press Alt + Enter. Once in keyboard drag state,…" at bounding box center [387, 103] width 729 height 346
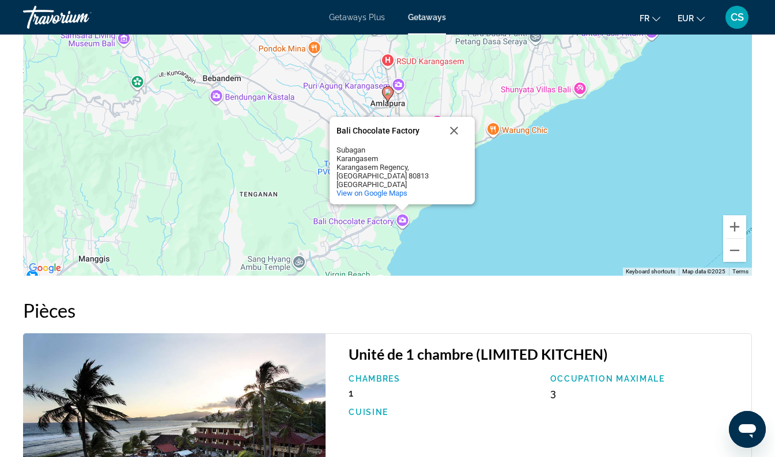
click at [633, 206] on div "To activate drag with keyboard, press Alt + Enter. Once in keyboard drag state,…" at bounding box center [387, 103] width 729 height 346
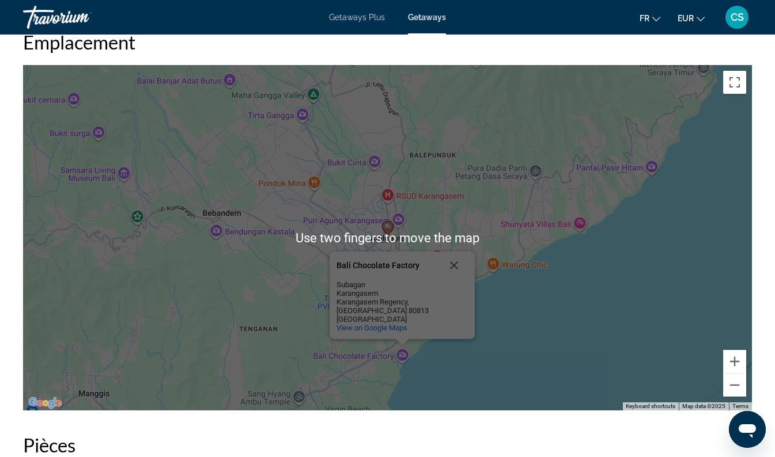
scroll to position [1706, 0]
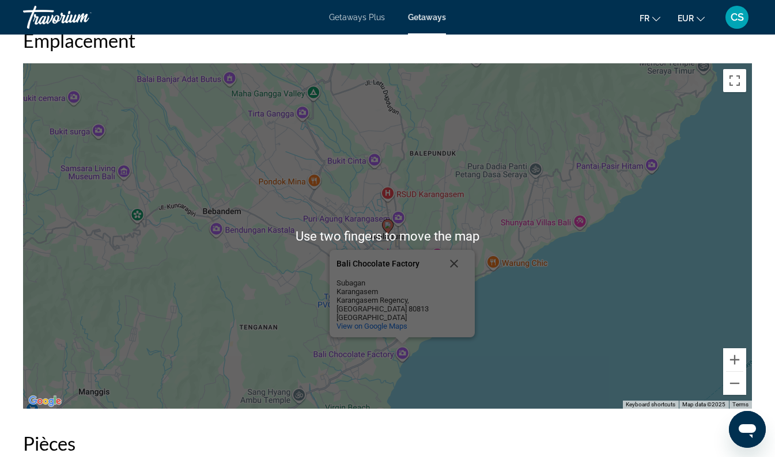
click at [669, 276] on div "To activate drag with keyboard, press Alt + Enter. Once in keyboard drag state,…" at bounding box center [387, 236] width 729 height 346
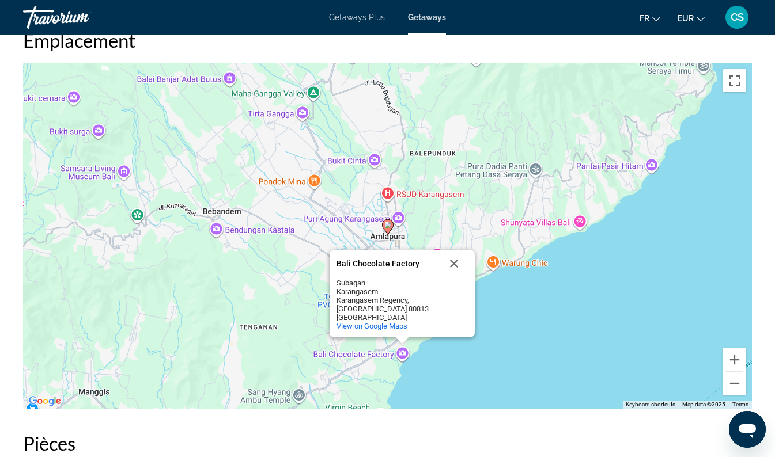
click at [662, 291] on div "To activate drag with keyboard, press Alt + Enter. Once in keyboard drag state,…" at bounding box center [387, 236] width 729 height 346
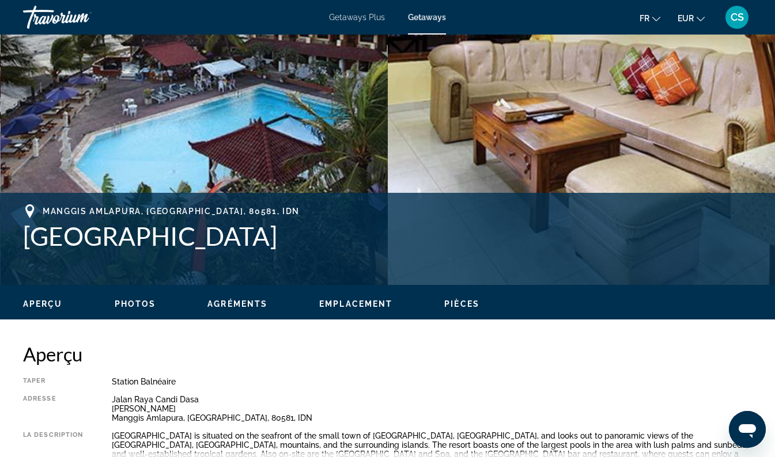
scroll to position [297, 0]
